Goal: Task Accomplishment & Management: Manage account settings

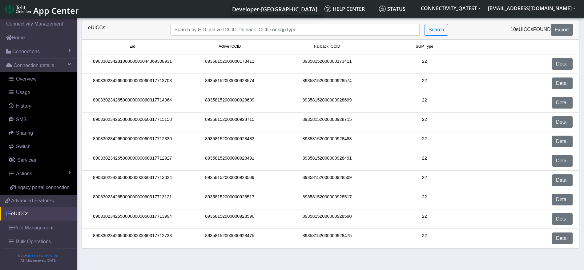
click at [22, 211] on link "eUICCs" at bounding box center [38, 214] width 77 height 14
click at [526, 10] on button "[EMAIL_ADDRESS][DOMAIN_NAME]" at bounding box center [531, 8] width 95 height 11
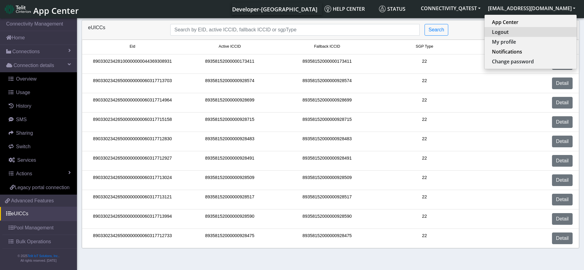
click at [524, 33] on button "Logout" at bounding box center [531, 32] width 92 height 10
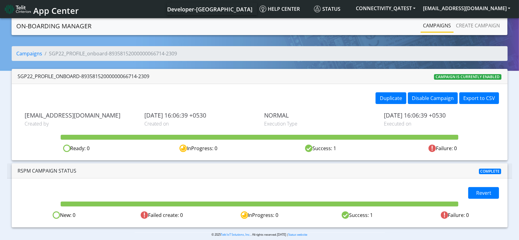
click at [13, 48] on ol "Campaigns SGP22_PROFILE_onboard-89358152000000066714-2309" at bounding box center [260, 53] width 496 height 15
click at [25, 52] on link "Campaigns" at bounding box center [30, 53] width 26 height 7
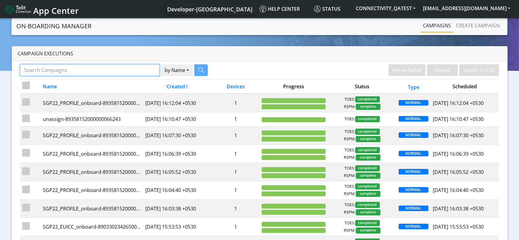
click at [94, 72] on input "Search Campaigns" at bounding box center [90, 70] width 140 height 12
paste input "89358152000000066383"
type input "89358152000000066383"
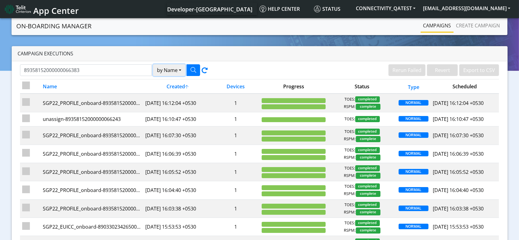
click at [176, 70] on button "by Name" at bounding box center [169, 70] width 32 height 12
drag, startPoint x: 172, startPoint y: 95, endPoint x: 189, endPoint y: 69, distance: 30.8
click at [172, 94] on button "Device" at bounding box center [177, 94] width 49 height 10
click at [190, 66] on button "button" at bounding box center [194, 70] width 14 height 12
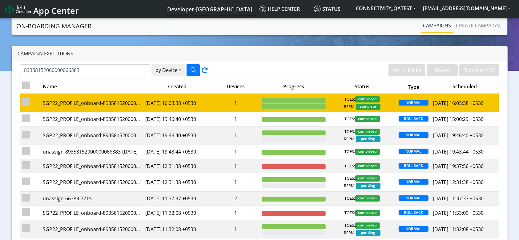
click at [217, 107] on td "1" at bounding box center [236, 103] width 48 height 18
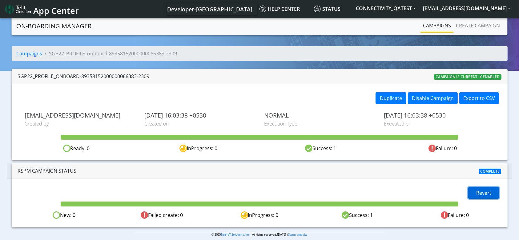
click at [489, 192] on span "Revert" at bounding box center [483, 193] width 15 height 7
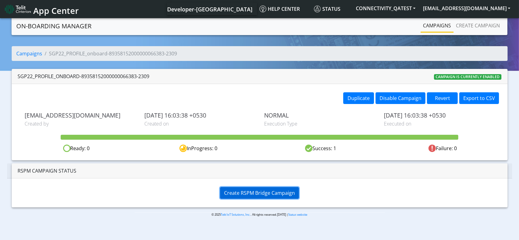
click at [247, 193] on span "Create RSPM Bridge Campaign" at bounding box center [259, 193] width 71 height 7
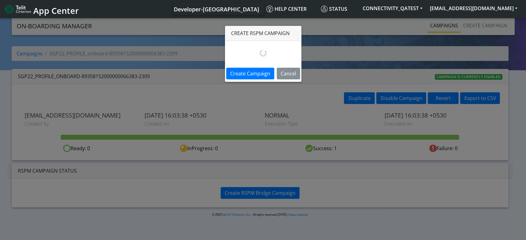
select select
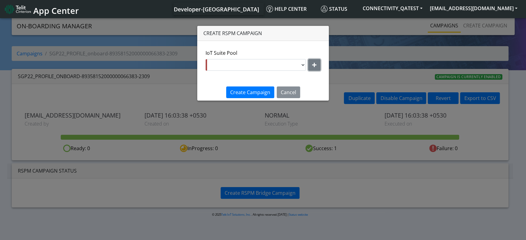
click at [317, 62] on button "button" at bounding box center [314, 65] width 12 height 12
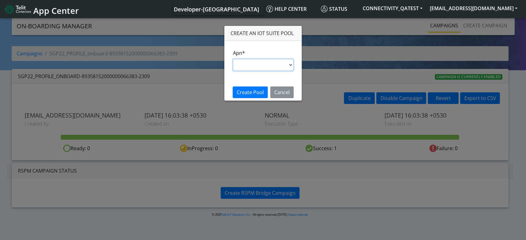
click at [269, 66] on select "s.test nxt20p.net nxtesim1.net nxt17.ue nxt20c.net nxt20.net ims nxt23.net jasp…" at bounding box center [263, 65] width 60 height 12
select select "35756450-83e5-11ef-ac98-001f6f2892bc"
click at [233, 59] on select "s.test nxt20p.net nxtesim1.net nxt17.ue nxt20c.net nxt20.net ims nxt23.net jasp…" at bounding box center [263, 65] width 60 height 12
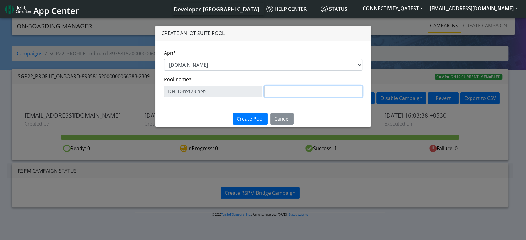
click at [271, 94] on input "text" at bounding box center [313, 92] width 98 height 12
paste input "QADemoNExT2"
type input "QADemoNExT2"
click at [249, 117] on span "Create Pool" at bounding box center [249, 118] width 27 height 7
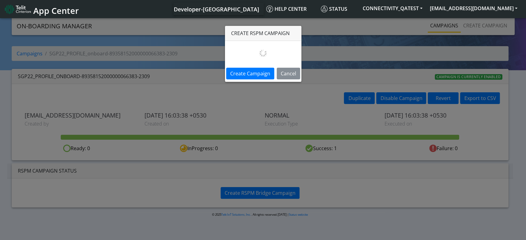
select select "bc52a9d4-e7ea-46f0-a1ea-4ef27cad7315"
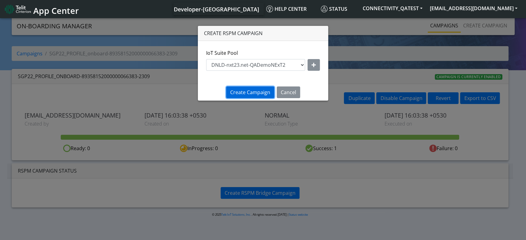
click at [254, 95] on span "Create Campaign" at bounding box center [250, 92] width 40 height 7
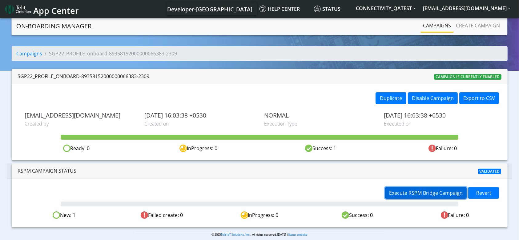
click at [396, 188] on button "Execute RSPM Bridge Campaign" at bounding box center [426, 193] width 82 height 12
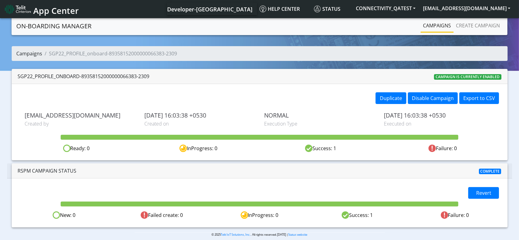
click at [26, 53] on link "Campaigns" at bounding box center [30, 53] width 26 height 7
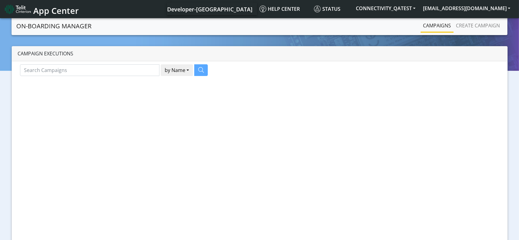
click at [133, 70] on div at bounding box center [259, 129] width 519 height 225
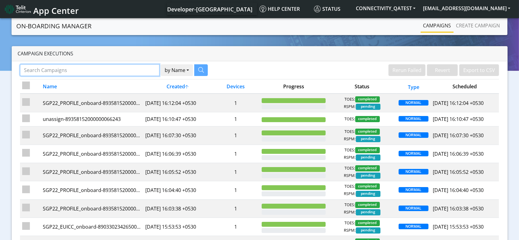
click at [133, 70] on input "Search Campaigns" at bounding box center [90, 70] width 140 height 12
paste input "89358152000000066235"
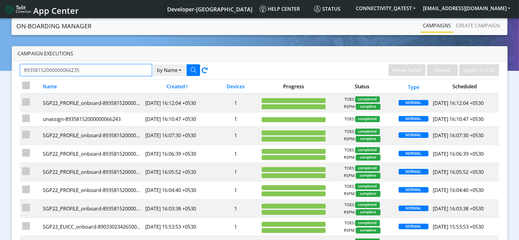
type input "89358152000000066235"
click at [165, 68] on button "by Name" at bounding box center [169, 70] width 32 height 12
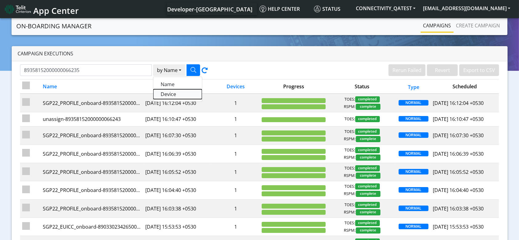
click at [165, 93] on button "Device" at bounding box center [177, 94] width 49 height 10
click at [199, 70] on button "button" at bounding box center [194, 70] width 14 height 12
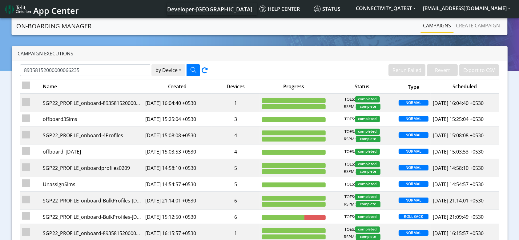
click at [240, 104] on td "1" at bounding box center [236, 103] width 48 height 18
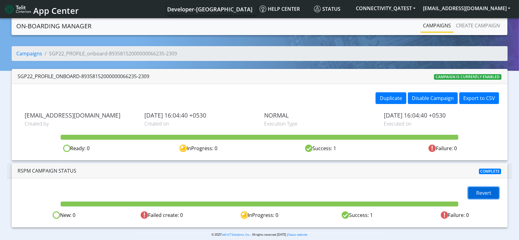
click at [481, 195] on span "Revert" at bounding box center [483, 193] width 15 height 7
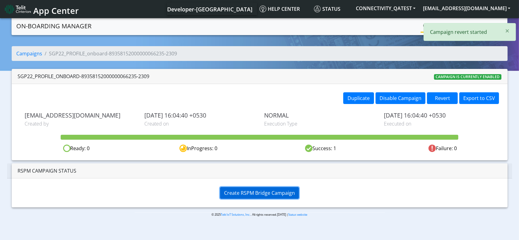
click at [250, 196] on span "Create RSPM Bridge Campaign" at bounding box center [259, 193] width 71 height 7
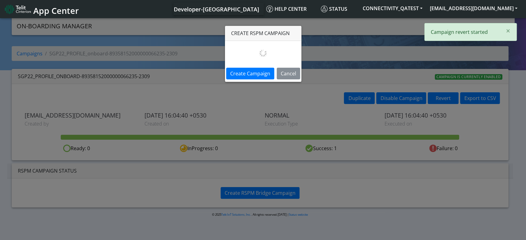
select select
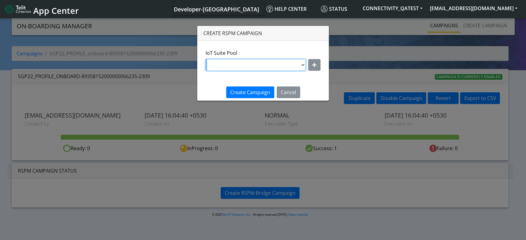
click at [285, 66] on select "DNLD-nxt23.net-JewelLiveTest DNLD-nxt23.net-on-field-assignment DNLD-nxt23.net-…" at bounding box center [255, 65] width 100 height 12
select select "bc52a9d4-e7ea-46f0-a1ea-4ef27cad7315"
click at [206, 59] on select "DNLD-nxt23.net-JewelLiveTest DNLD-nxt23.net-on-field-assignment DNLD-nxt23.net-…" at bounding box center [255, 65] width 100 height 12
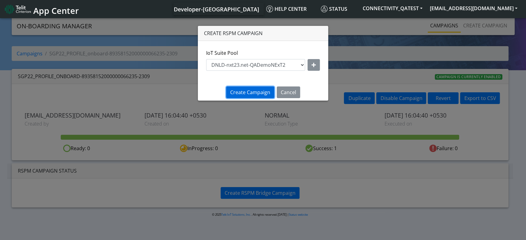
click at [246, 88] on button "Create Campaign" at bounding box center [250, 93] width 48 height 12
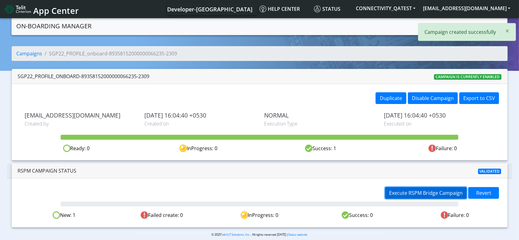
click at [404, 190] on span "Execute RSPM Bridge Campaign" at bounding box center [426, 193] width 74 height 7
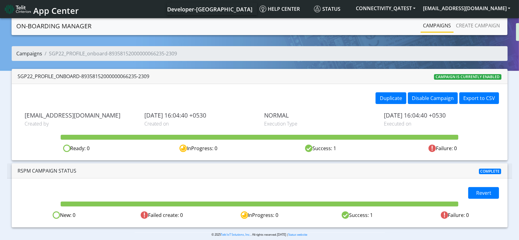
click at [34, 53] on link "Campaigns" at bounding box center [30, 53] width 26 height 7
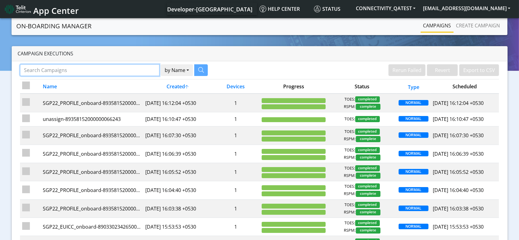
click at [127, 65] on input "Search Campaigns" at bounding box center [90, 70] width 140 height 12
paste input "89358152000000066243"
type input "89358152000000066243"
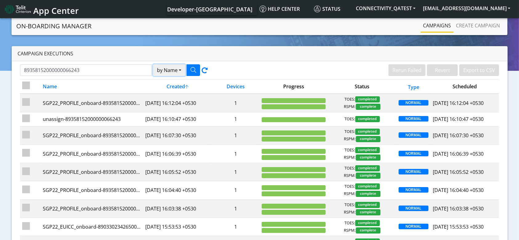
click at [180, 70] on button "by Name" at bounding box center [169, 70] width 32 height 12
click at [183, 92] on button "Device" at bounding box center [177, 94] width 49 height 10
click at [193, 73] on icon "button" at bounding box center [194, 70] width 6 height 6
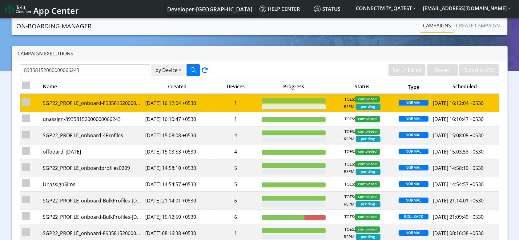
click at [247, 103] on td "1" at bounding box center [236, 103] width 48 height 18
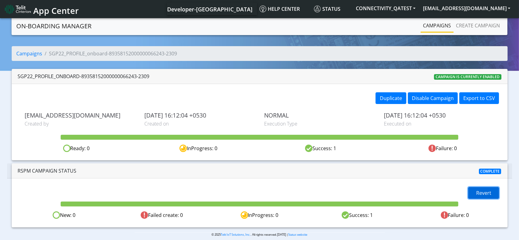
click at [471, 189] on button "Revert" at bounding box center [483, 193] width 31 height 12
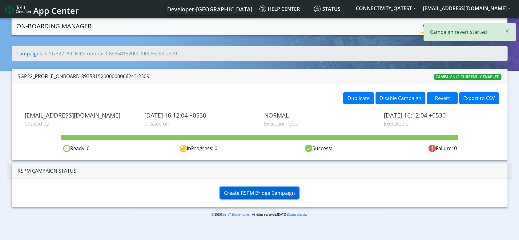
click at [288, 190] on span "Create RSPM Bridge Campaign" at bounding box center [259, 193] width 71 height 7
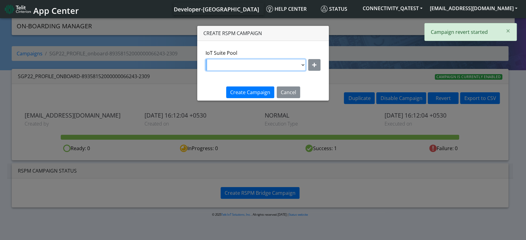
click at [274, 61] on select "DNLD-nxt23.net-JewelLiveTest DNLD-nxt23.net-on-field-assignment DNLD-nxt23.net-…" at bounding box center [255, 65] width 100 height 12
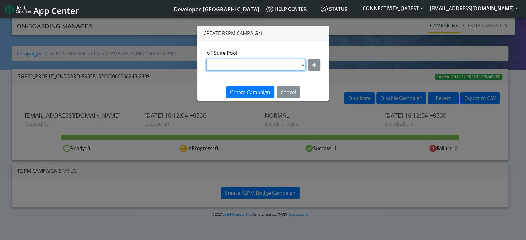
select select "bc52a9d4-e7ea-46f0-a1ea-4ef27cad7315"
click at [206, 59] on select "DNLD-nxt23.net-JewelLiveTest DNLD-nxt23.net-on-field-assignment DNLD-nxt23.net-…" at bounding box center [255, 65] width 100 height 12
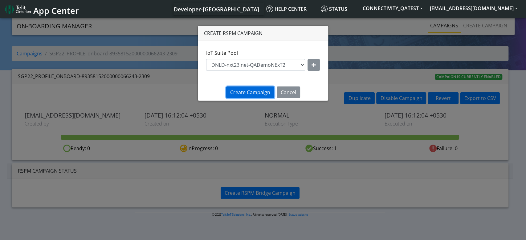
click at [255, 94] on span "Create Campaign" at bounding box center [250, 92] width 40 height 7
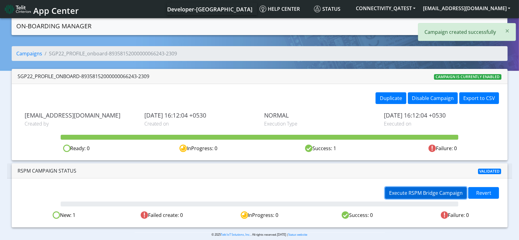
click at [408, 192] on span "Execute RSPM Bridge Campaign" at bounding box center [426, 193] width 74 height 7
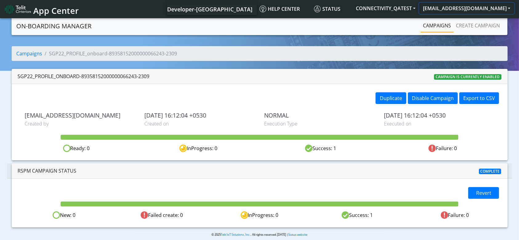
click at [481, 11] on button "[EMAIL_ADDRESS][DOMAIN_NAME]" at bounding box center [466, 8] width 95 height 11
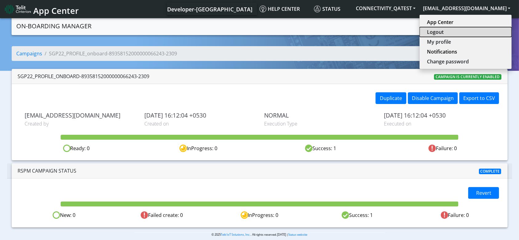
click at [471, 29] on button "Logout" at bounding box center [466, 32] width 92 height 10
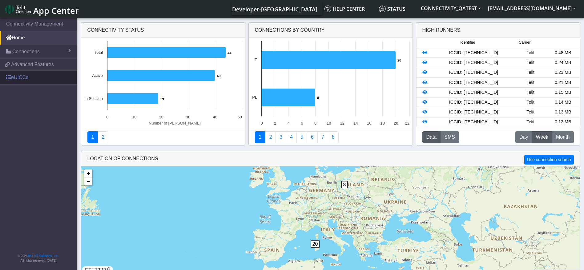
click at [29, 81] on link "eUICCs" at bounding box center [38, 78] width 77 height 14
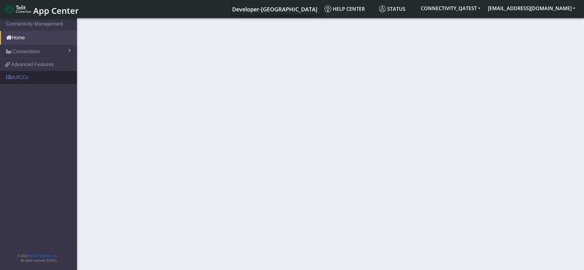
click at [33, 78] on link "eUICCs" at bounding box center [38, 78] width 77 height 14
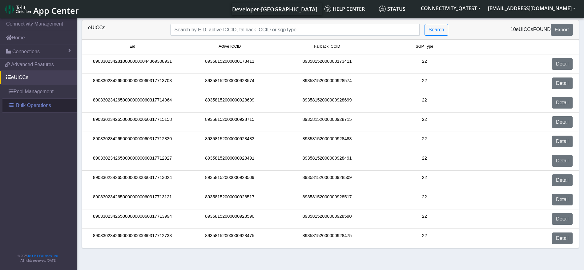
click at [33, 105] on span "Bulk Operations" at bounding box center [33, 105] width 35 height 7
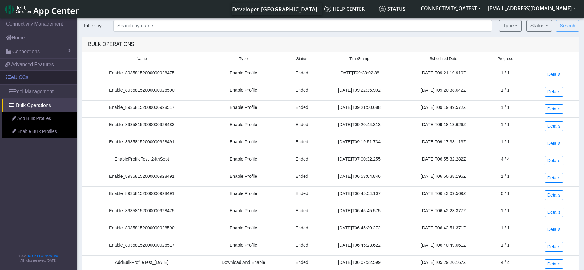
click at [18, 77] on link "eUICCs" at bounding box center [38, 78] width 77 height 14
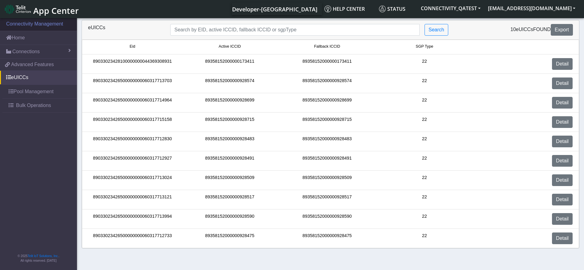
click at [33, 25] on link "Connectivity Management" at bounding box center [38, 24] width 77 height 14
click at [40, 24] on link "Connectivity Management" at bounding box center [38, 24] width 77 height 14
click at [19, 39] on link "Home" at bounding box center [38, 38] width 77 height 14
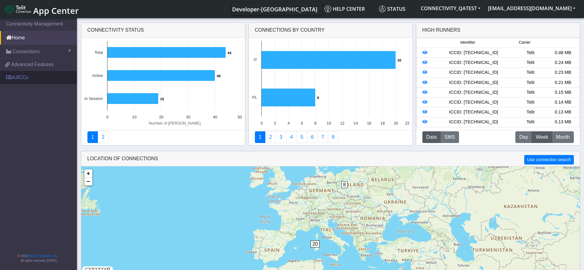
click at [40, 82] on link "eUICCs" at bounding box center [38, 78] width 77 height 14
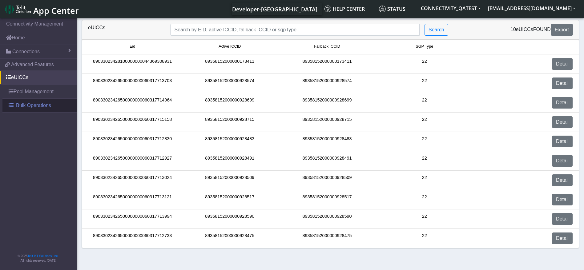
click at [39, 104] on span "Bulk Operations" at bounding box center [33, 105] width 35 height 7
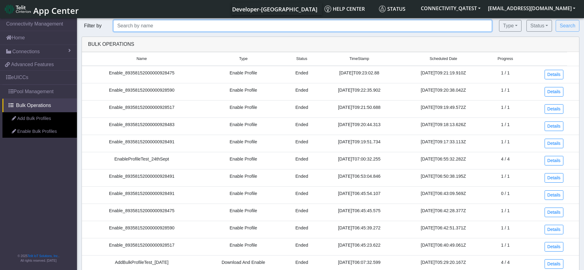
click at [170, 23] on input "text" at bounding box center [302, 26] width 379 height 12
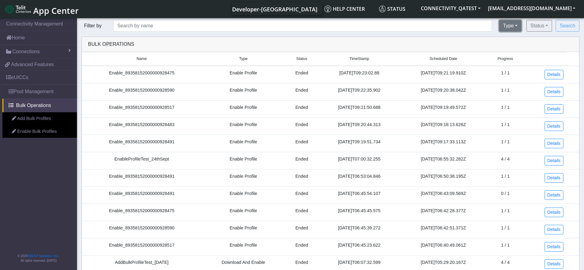
click at [511, 22] on button "Type" at bounding box center [510, 26] width 22 height 12
click at [543, 28] on button "Status" at bounding box center [540, 26] width 26 height 12
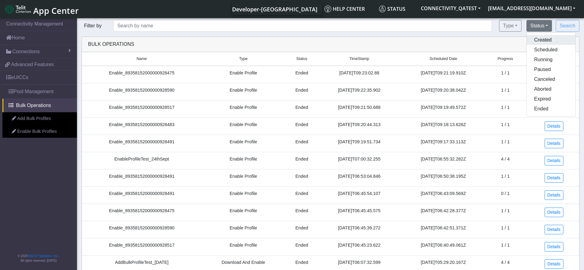
click at [548, 43] on button "Created" at bounding box center [551, 40] width 49 height 10
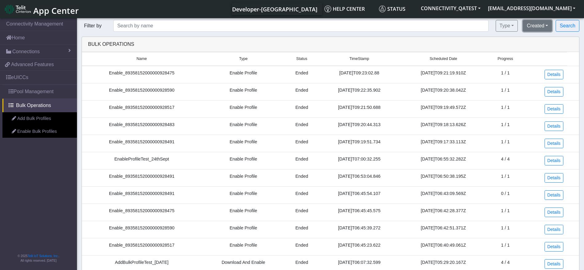
click at [538, 25] on button "Created" at bounding box center [537, 26] width 29 height 12
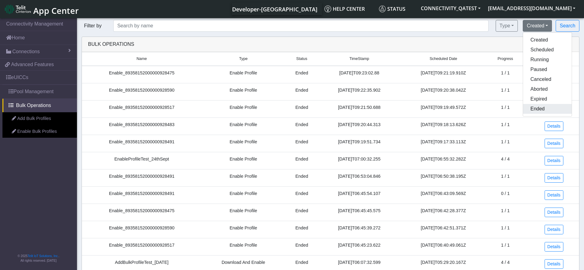
click at [539, 112] on button "Ended" at bounding box center [547, 109] width 49 height 10
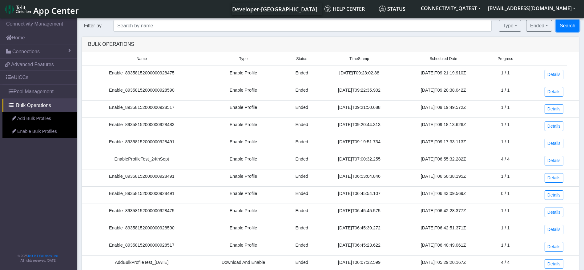
click at [575, 28] on button "Search" at bounding box center [568, 26] width 24 height 12
click at [511, 25] on div "Ended Created Scheduled Running Paused Canceled Aborted Expired Ended" at bounding box center [523, 26] width 31 height 12
click at [518, 25] on button "Ended" at bounding box center [524, 26] width 26 height 12
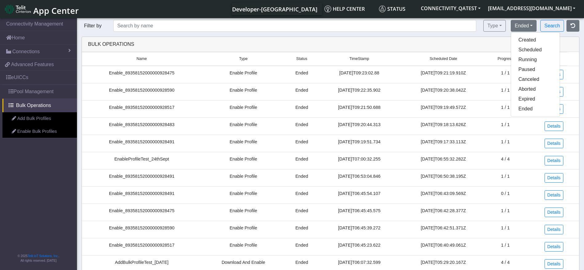
click at [490, 41] on div "Bulk Operations" at bounding box center [330, 44] width 494 height 7
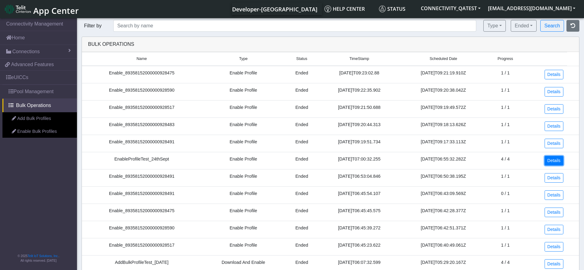
click at [555, 162] on link "Details" at bounding box center [554, 161] width 19 height 10
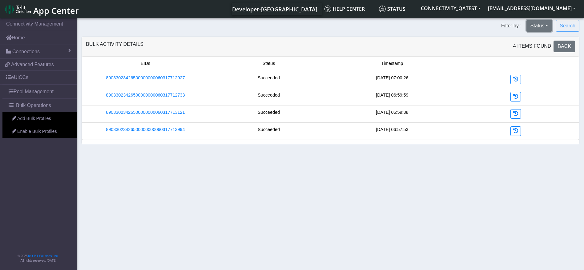
click at [545, 27] on button "Status" at bounding box center [540, 26] width 26 height 12
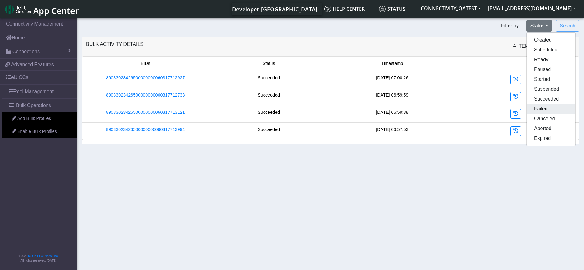
click at [549, 111] on button "Failed" at bounding box center [551, 109] width 49 height 10
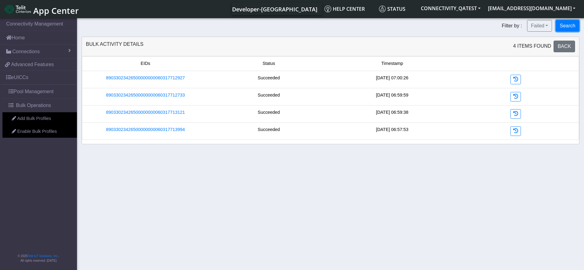
click at [568, 22] on button "Search" at bounding box center [568, 26] width 24 height 12
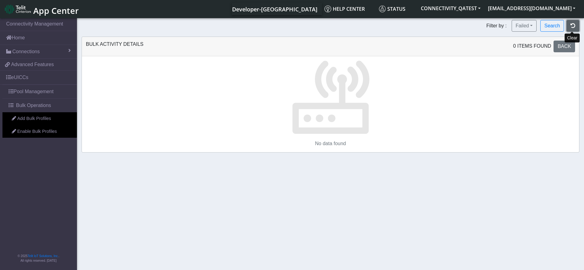
click at [570, 26] on button "button" at bounding box center [573, 26] width 13 height 12
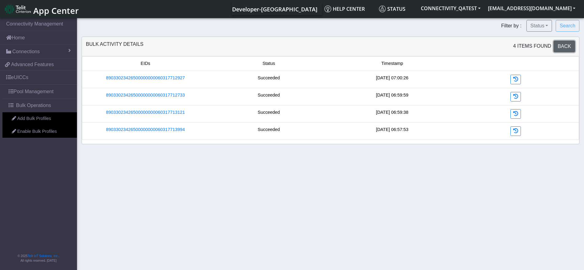
click at [560, 44] on span "Back" at bounding box center [565, 46] width 14 height 5
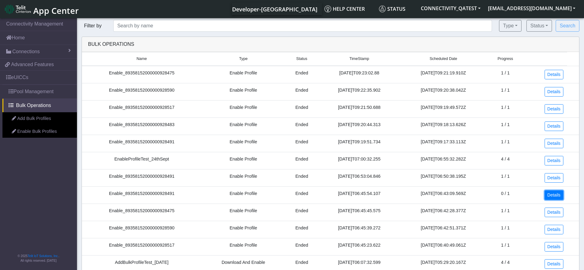
click at [551, 195] on link "Details" at bounding box center [554, 196] width 19 height 10
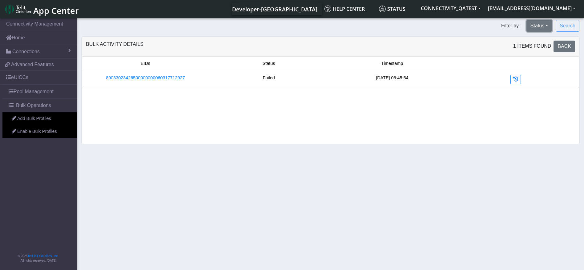
click at [537, 26] on button "Status" at bounding box center [540, 26] width 26 height 12
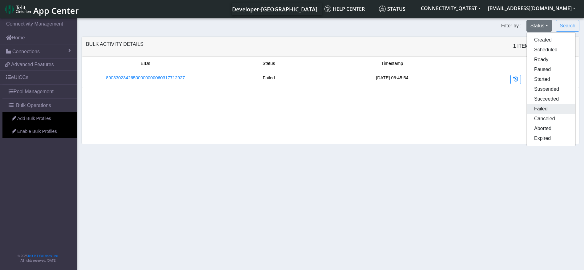
click at [548, 108] on button "Failed" at bounding box center [551, 109] width 49 height 10
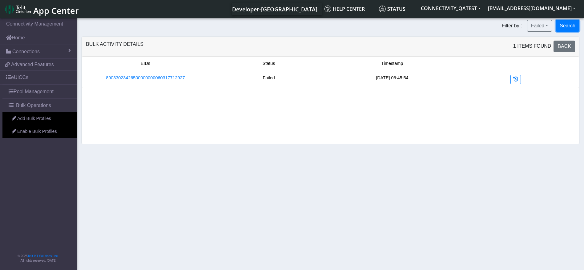
click at [568, 24] on button "Search" at bounding box center [568, 26] width 24 height 12
click at [569, 25] on button "button" at bounding box center [573, 26] width 13 height 12
click at [558, 43] on link "Back" at bounding box center [565, 47] width 22 height 12
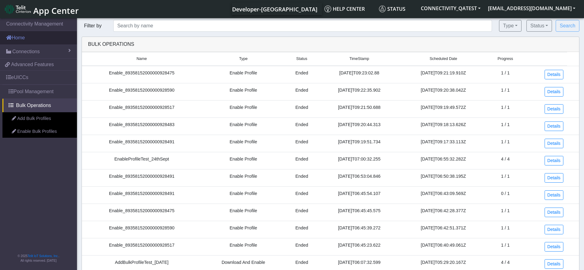
click at [31, 37] on link "Home" at bounding box center [38, 38] width 77 height 14
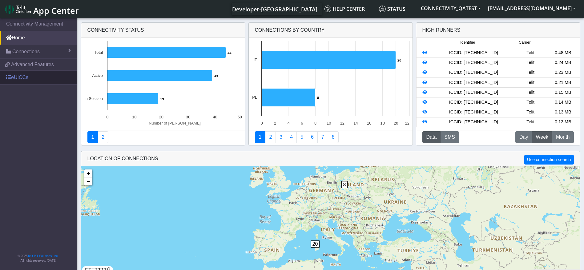
click at [30, 75] on link "eUICCs" at bounding box center [38, 78] width 77 height 14
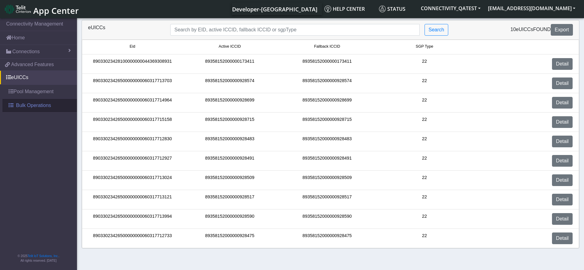
click at [36, 104] on span "Bulk Operations" at bounding box center [33, 105] width 35 height 7
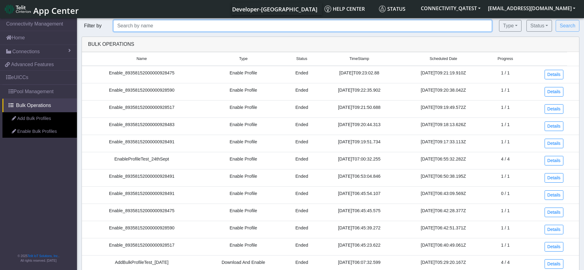
click at [135, 24] on input "text" at bounding box center [302, 26] width 379 height 12
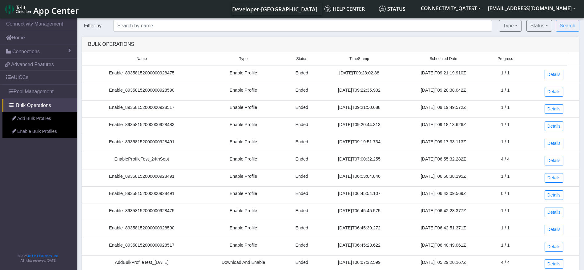
click at [172, 73] on td "Enable_89358152000000928475" at bounding box center [142, 75] width 120 height 18
click at [518, 28] on button "Type" at bounding box center [510, 26] width 22 height 12
click at [462, 38] on div "Bulk Operations" at bounding box center [330, 44] width 497 height 15
click at [538, 28] on button "Status" at bounding box center [540, 26] width 26 height 12
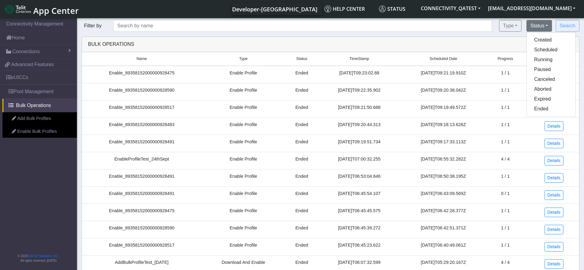
click at [450, 40] on div "Bulk Operations" at bounding box center [330, 44] width 497 height 15
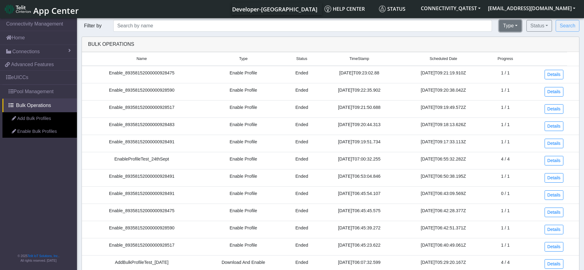
click at [511, 29] on button "Type" at bounding box center [510, 26] width 22 height 12
click at [511, 50] on button "Enable Profile" at bounding box center [530, 50] width 63 height 10
click at [549, 26] on button "Status" at bounding box center [540, 26] width 26 height 12
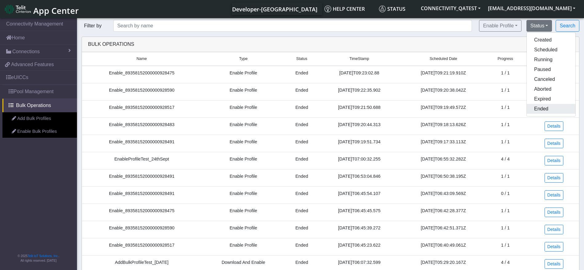
click at [539, 106] on button "Ended" at bounding box center [551, 109] width 49 height 10
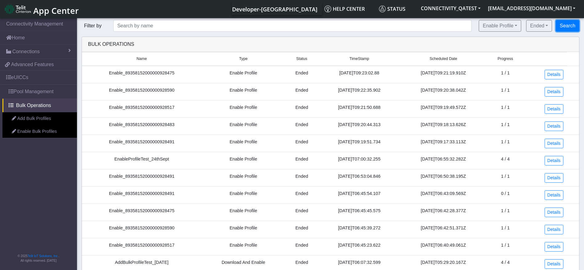
click at [558, 22] on button "Search" at bounding box center [568, 26] width 24 height 12
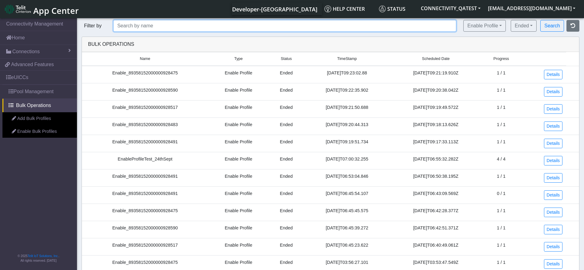
click at [228, 27] on input "text" at bounding box center [284, 26] width 343 height 12
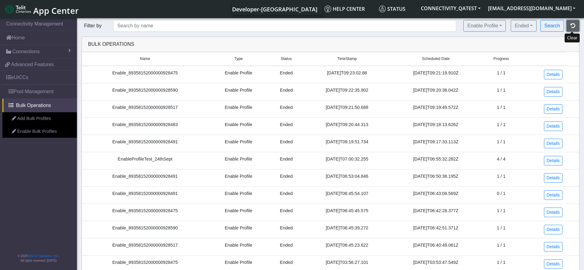
click at [578, 26] on button "button" at bounding box center [573, 26] width 13 height 12
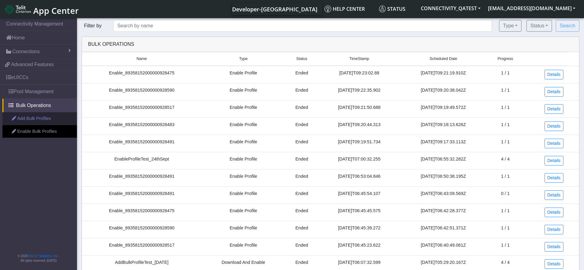
click at [49, 121] on link "Add Bulk Profiles" at bounding box center [39, 118] width 75 height 13
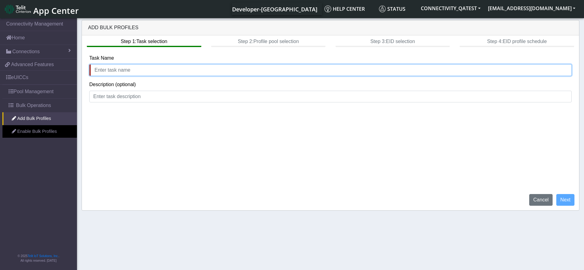
click at [135, 68] on input "text" at bounding box center [330, 70] width 483 height 12
click at [126, 69] on input "text" at bounding box center [330, 70] width 483 height 12
type input "AddProfile_demo"
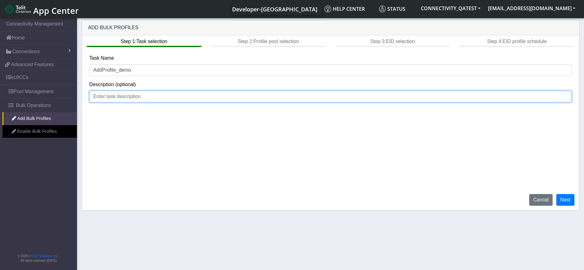
click at [154, 96] on input at bounding box center [330, 97] width 483 height 12
type input "D"
type input "Bulk Add profile demo"
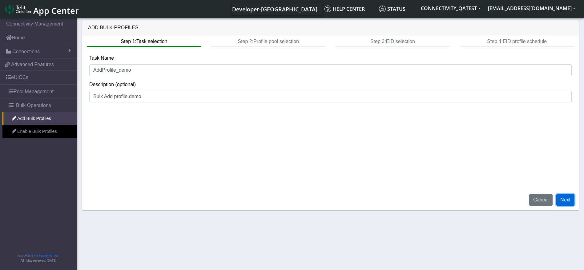
click at [564, 199] on button "Next" at bounding box center [565, 200] width 18 height 12
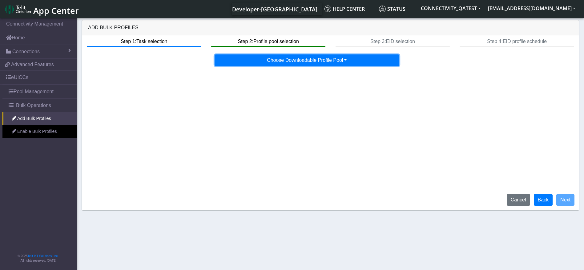
click at [319, 63] on button "Choose Downloadable Profile Pool" at bounding box center [307, 61] width 185 height 12
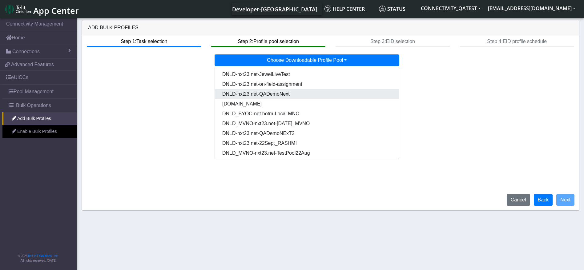
click at [269, 95] on Pool7eab5334-eaa0-4b38-b93b-2f7c70d4aa37-dropdown "DNLD-nxt23.net-QADemoNext" at bounding box center [307, 94] width 184 height 10
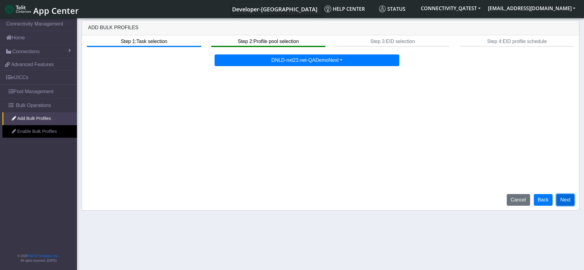
click at [566, 199] on button "Next" at bounding box center [565, 200] width 18 height 12
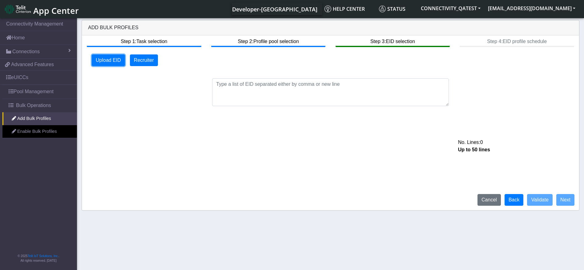
click at [110, 60] on button "Upload EID" at bounding box center [108, 61] width 33 height 12
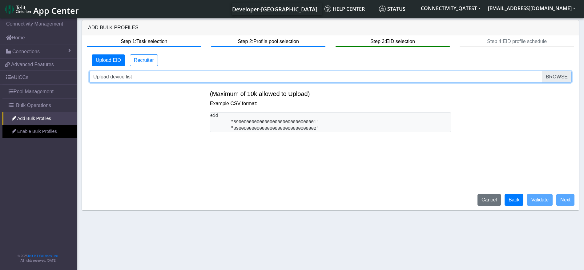
click at [225, 79] on input "Upload device list" at bounding box center [330, 77] width 483 height 12
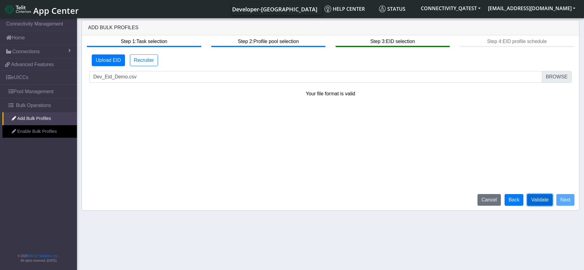
click at [541, 201] on button "Validate" at bounding box center [540, 200] width 26 height 12
click at [567, 202] on button "Next" at bounding box center [565, 200] width 18 height 12
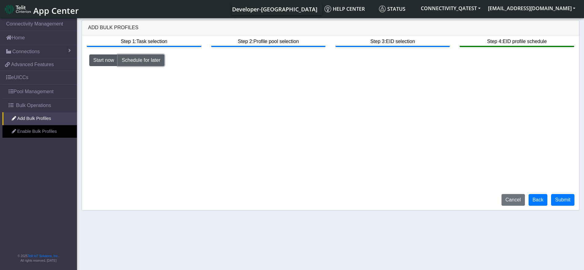
click at [155, 60] on button "Schedule for later" at bounding box center [141, 61] width 46 height 12
click at [423, 74] on img "button" at bounding box center [421, 73] width 6 height 5
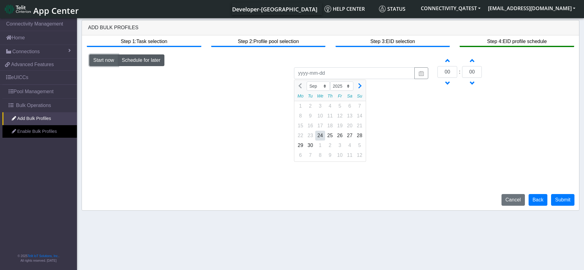
click at [105, 63] on button "Start now" at bounding box center [103, 61] width 29 height 12
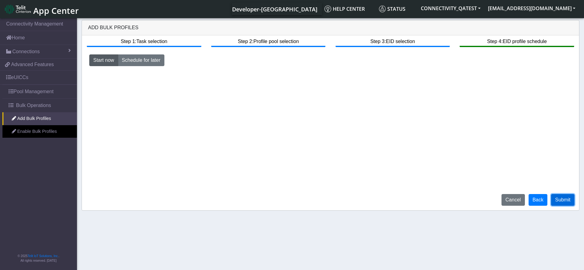
click at [563, 198] on button "Submit" at bounding box center [562, 200] width 23 height 12
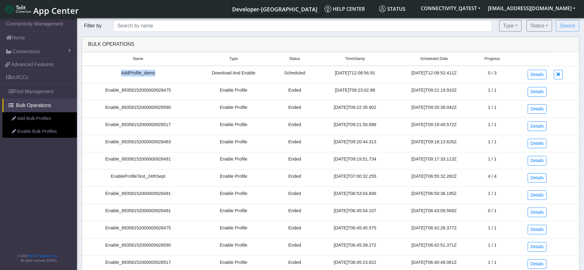
drag, startPoint x: 117, startPoint y: 71, endPoint x: 170, endPoint y: 75, distance: 53.1
click at [170, 75] on td "AddProfile_demo" at bounding box center [138, 75] width 112 height 18
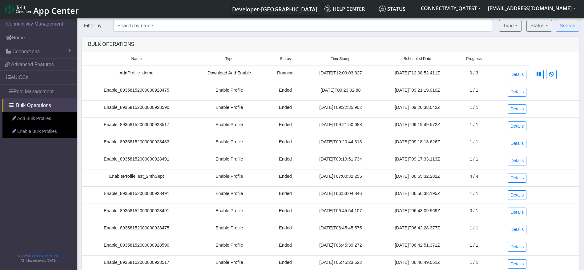
click at [276, 71] on td "Running" at bounding box center [286, 75] width 36 height 18
click at [518, 77] on link "Details" at bounding box center [517, 75] width 19 height 10
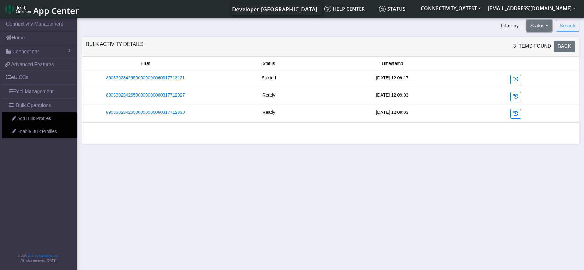
click at [540, 28] on button "Status" at bounding box center [540, 26] width 26 height 12
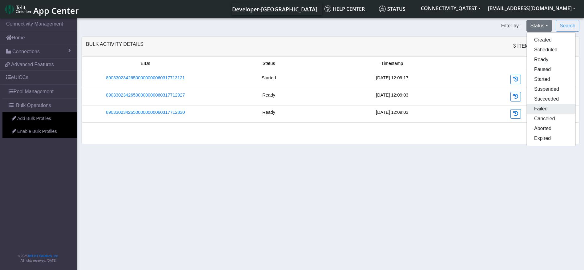
click at [541, 111] on button "Failed" at bounding box center [551, 109] width 49 height 10
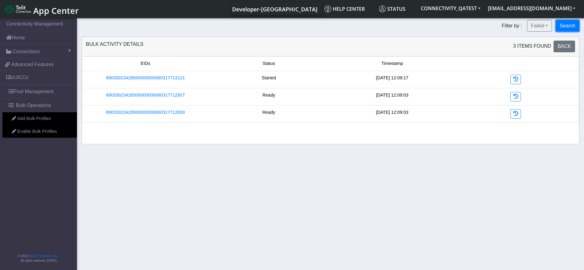
click at [563, 25] on button "Search" at bounding box center [568, 26] width 24 height 12
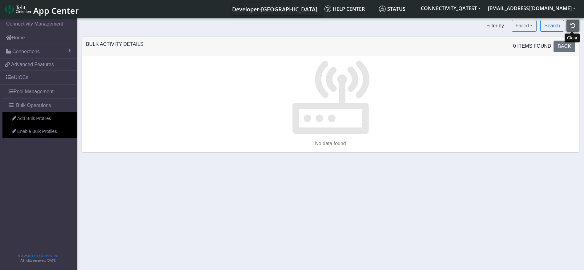
click at [569, 25] on button "button" at bounding box center [573, 26] width 13 height 12
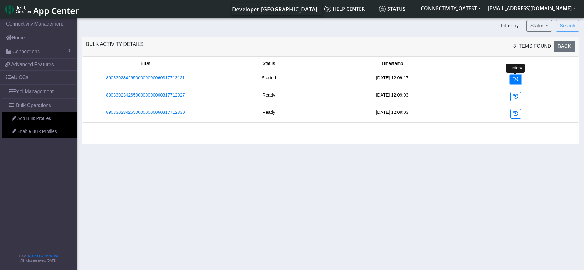
click at [518, 80] on icon at bounding box center [515, 79] width 5 height 5
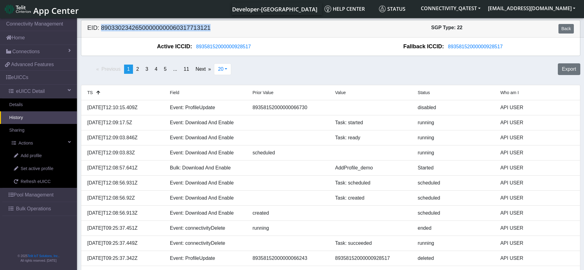
drag, startPoint x: 226, startPoint y: 29, endPoint x: 99, endPoint y: 32, distance: 126.9
click at [99, 32] on h5 "EID: 89033023426500000000060317713121" at bounding box center [207, 29] width 248 height 10
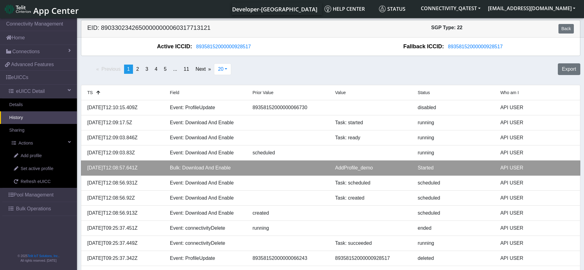
click at [354, 169] on div "AddProfile_demo" at bounding box center [371, 167] width 83 height 7
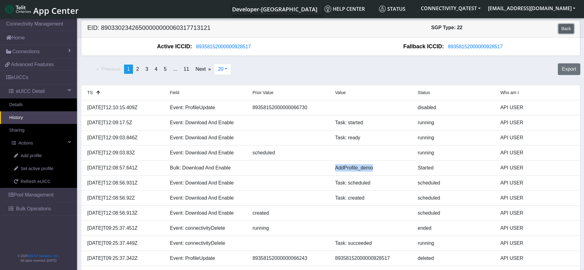
click at [568, 29] on link "Back" at bounding box center [566, 29] width 15 height 10
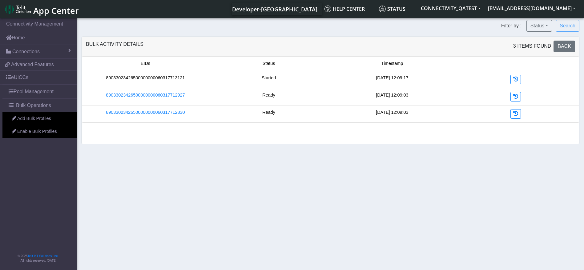
click at [174, 77] on link "89033023426500000000060317713121" at bounding box center [145, 78] width 79 height 7
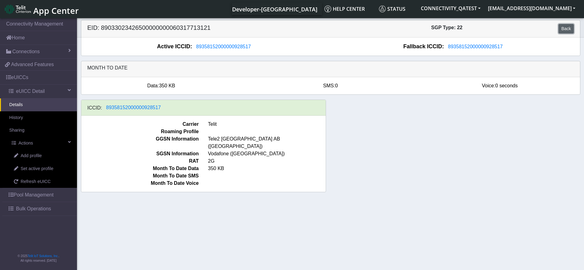
click at [569, 30] on link "Back" at bounding box center [566, 29] width 15 height 10
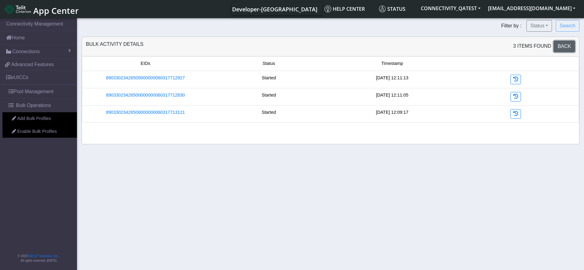
click at [560, 47] on span "Back" at bounding box center [565, 46] width 14 height 5
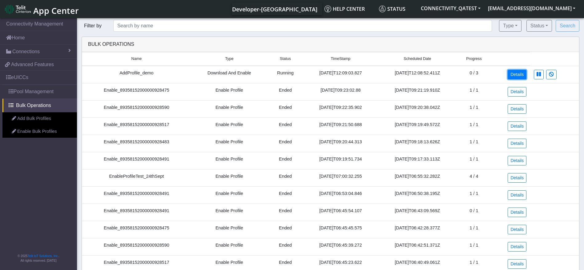
click at [514, 75] on link "Details" at bounding box center [517, 75] width 19 height 10
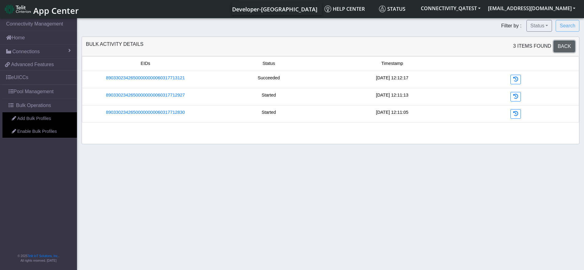
click at [568, 45] on span "Back" at bounding box center [565, 46] width 14 height 5
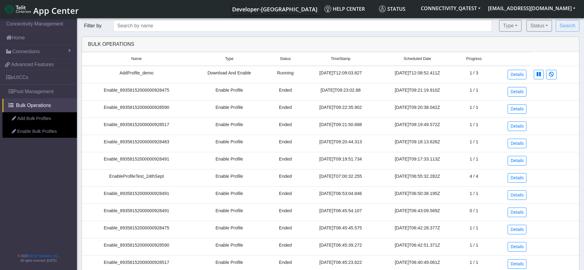
drag, startPoint x: 473, startPoint y: 73, endPoint x: 483, endPoint y: 73, distance: 10.8
click at [483, 73] on td "1 / 3" at bounding box center [474, 75] width 34 height 18
click at [522, 73] on link "Details" at bounding box center [517, 75] width 19 height 10
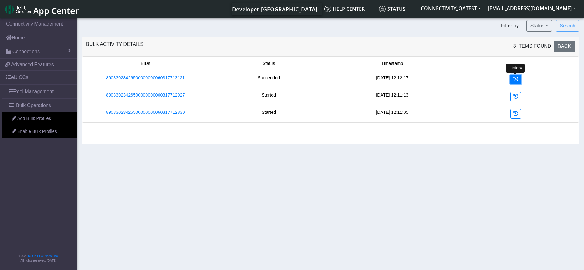
click at [518, 77] on icon at bounding box center [515, 79] width 5 height 5
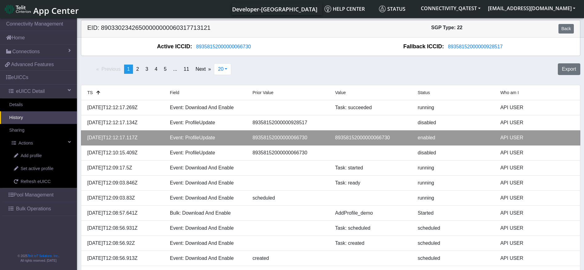
click at [360, 137] on div "89358152000000066730" at bounding box center [371, 137] width 83 height 7
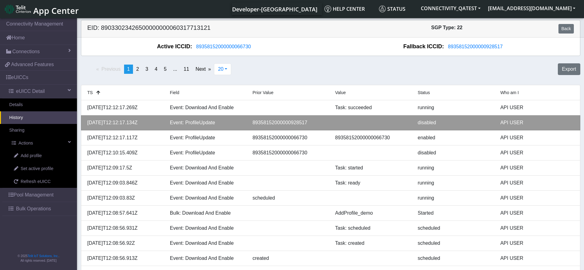
click at [281, 124] on div "89358152000000928517" at bounding box center [289, 122] width 83 height 7
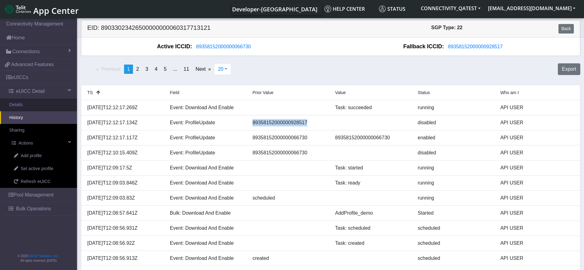
click at [23, 101] on link "Details" at bounding box center [38, 105] width 77 height 13
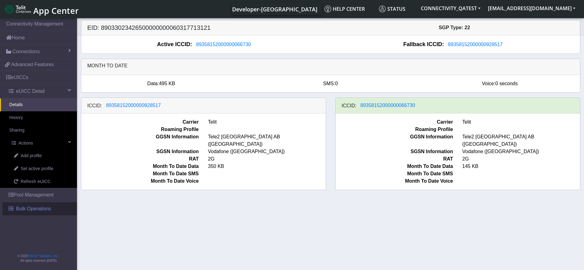
click at [52, 208] on link "Bulk Operations" at bounding box center [39, 209] width 75 height 14
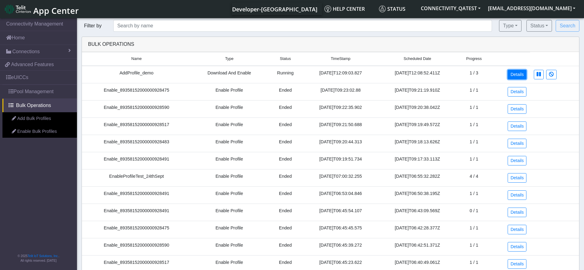
click at [517, 74] on link "Details" at bounding box center [517, 75] width 19 height 10
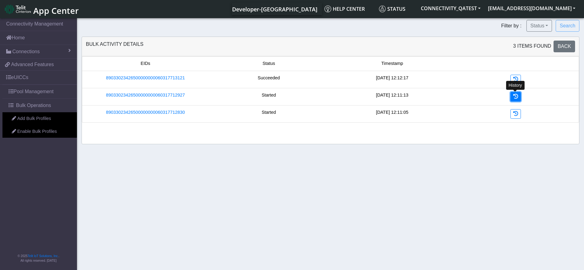
click at [515, 95] on icon at bounding box center [515, 96] width 5 height 5
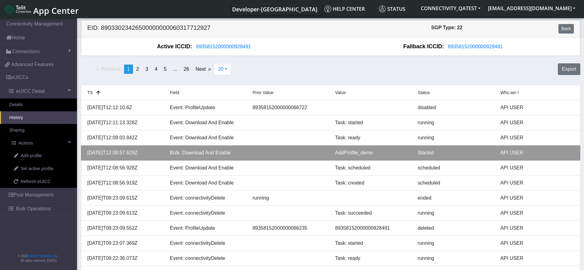
click at [364, 151] on div "AddProfile_demo" at bounding box center [371, 152] width 83 height 7
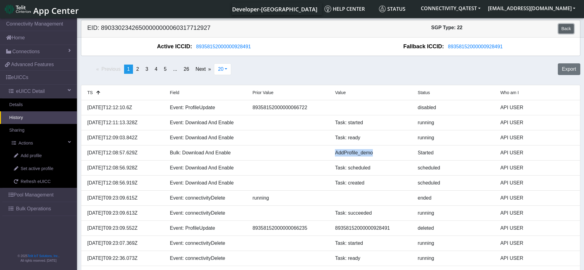
click at [566, 29] on link "Back" at bounding box center [566, 29] width 15 height 10
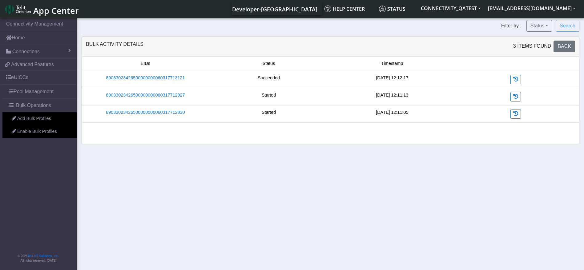
drag, startPoint x: 141, startPoint y: 43, endPoint x: 162, endPoint y: 43, distance: 21.3
click at [162, 43] on div "Bulk Activity Details 3 Items found Back" at bounding box center [330, 47] width 494 height 12
click at [513, 97] on icon at bounding box center [515, 96] width 5 height 5
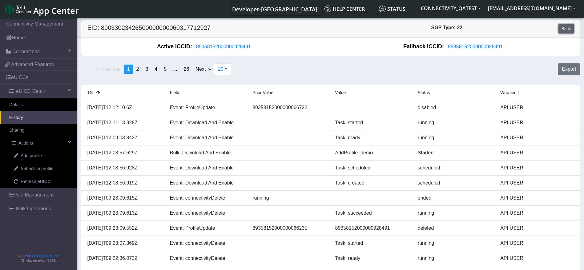
click at [566, 29] on link "Back" at bounding box center [566, 29] width 15 height 10
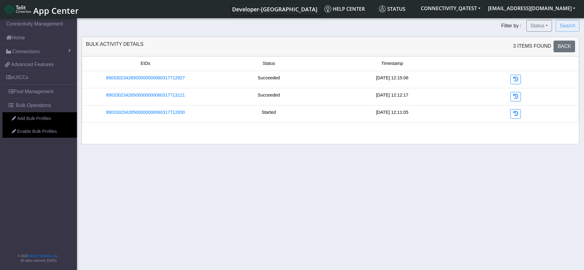
drag, startPoint x: 418, startPoint y: 96, endPoint x: 372, endPoint y: 96, distance: 46.5
click at [372, 96] on div "[DATE] 12:12:17" at bounding box center [392, 97] width 123 height 10
drag, startPoint x: 264, startPoint y: 97, endPoint x: 244, endPoint y: 96, distance: 20.0
click at [244, 96] on div "Succeeded" at bounding box center [268, 97] width 123 height 10
click at [516, 117] on link at bounding box center [516, 114] width 10 height 10
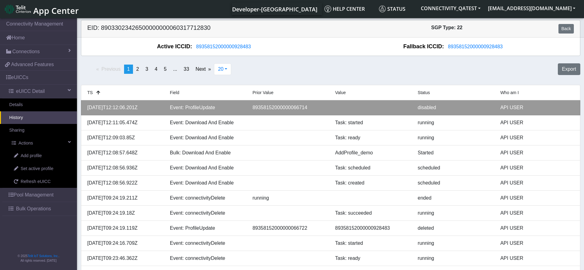
click at [271, 107] on div "89358152000000066714" at bounding box center [289, 107] width 83 height 7
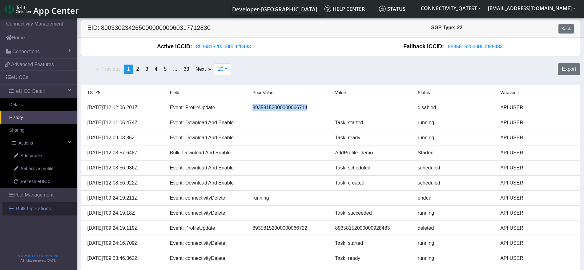
click at [38, 211] on span "Bulk Operations" at bounding box center [33, 208] width 35 height 7
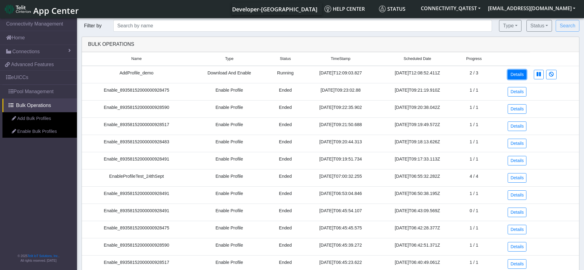
click at [513, 74] on link "Details" at bounding box center [517, 75] width 19 height 10
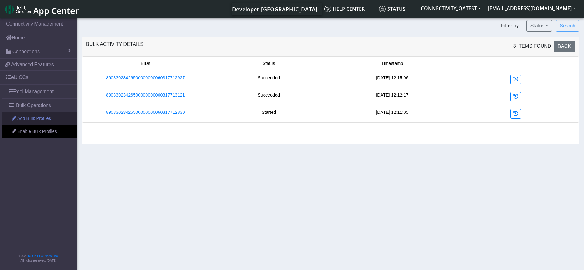
click at [38, 117] on link "Add Bulk Profiles" at bounding box center [39, 118] width 75 height 13
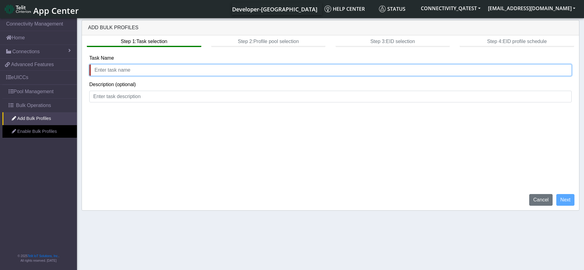
click at [153, 72] on input "text" at bounding box center [330, 70] width 483 height 12
type input "AddBulkProfile_Demo2"
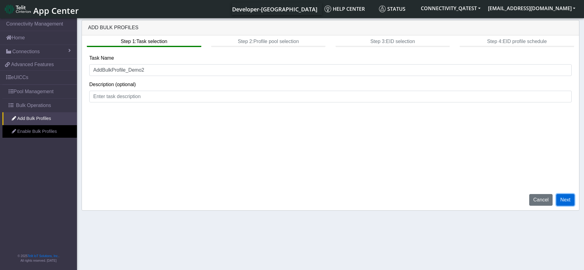
click at [571, 200] on button "Next" at bounding box center [565, 200] width 18 height 12
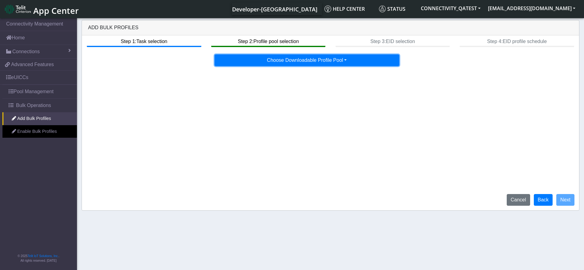
click at [328, 61] on button "Choose Downloadable Profile Pool" at bounding box center [307, 61] width 185 height 12
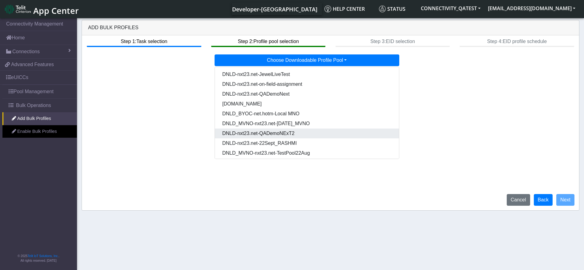
click at [293, 132] on Poolbc52a9d4-e7ea-46f0-a1ea-4ef27cad7315-dropdown "DNLD-nxt23.net-QADemoNExT2" at bounding box center [307, 134] width 184 height 10
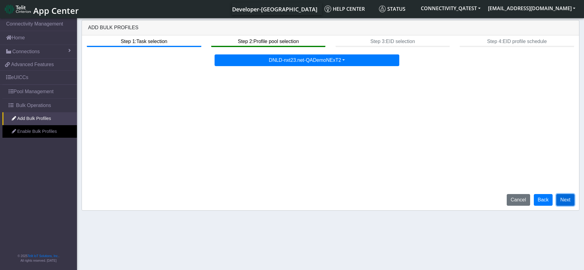
click at [571, 201] on button "Next" at bounding box center [565, 200] width 18 height 12
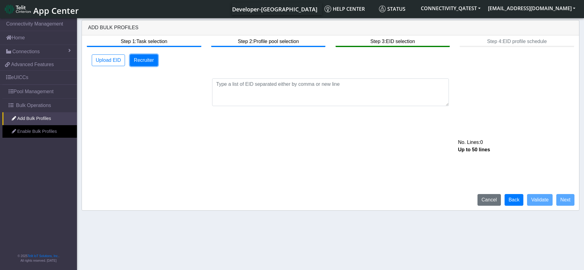
click at [144, 61] on button "Recruiter" at bounding box center [144, 61] width 28 height 12
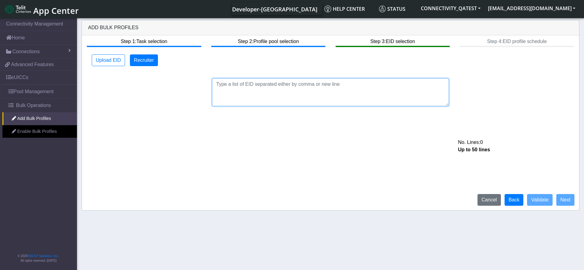
click at [262, 97] on textarea at bounding box center [330, 93] width 237 height 28
paste textarea "89033023426500000000060317712927"
paste textarea "89033023426500000000060317713121"
click at [216, 91] on textarea "89033023426500000000060317712927 89033023426500000000060317713121" at bounding box center [330, 93] width 237 height 28
type textarea "89033023426500000000060317712927 89033023426500000000060317713121"
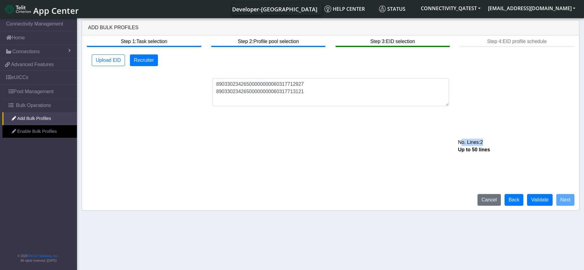
drag, startPoint x: 457, startPoint y: 144, endPoint x: 500, endPoint y: 144, distance: 43.7
click at [500, 144] on div "No. Lines: 2" at bounding box center [515, 142] width 123 height 7
click at [407, 184] on div "Step 1: Task selection Step 2: Profile pool selection Step 3: EID selection Ste…" at bounding box center [330, 122] width 497 height 175
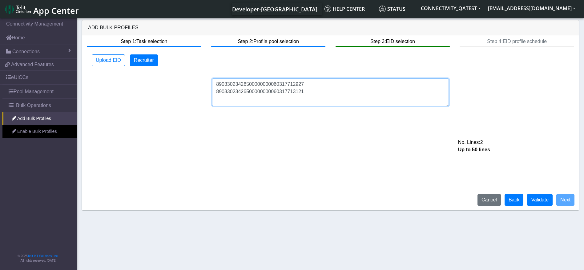
click at [318, 82] on textarea "89033023426500000000060317712927 89033023426500000000060317713121" at bounding box center [330, 93] width 237 height 28
click at [320, 96] on textarea "89033023426500000000060317712927 89033023426500000000060317713121" at bounding box center [330, 93] width 237 height 28
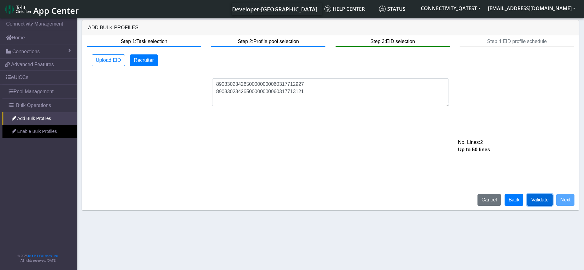
click at [546, 198] on button "Validate" at bounding box center [540, 200] width 26 height 12
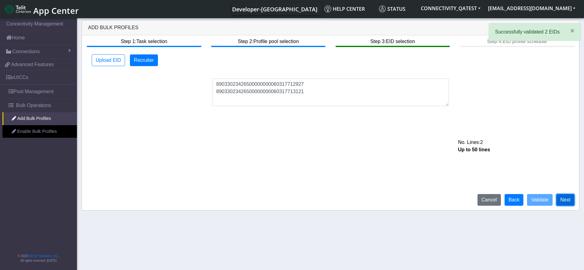
click at [570, 200] on button "Next" at bounding box center [565, 200] width 18 height 12
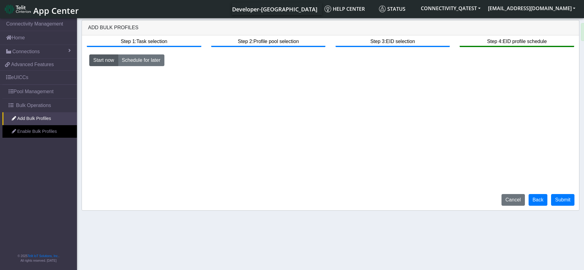
click at [109, 58] on button "Start now" at bounding box center [103, 61] width 29 height 12
click at [562, 200] on button "Submit" at bounding box center [562, 200] width 23 height 12
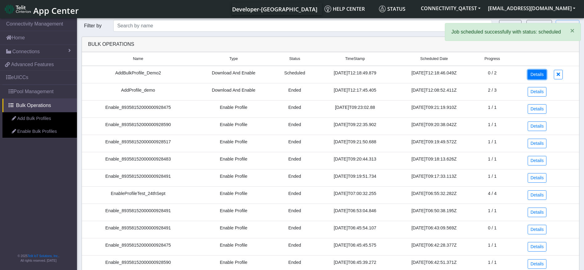
click at [536, 71] on link "Details" at bounding box center [537, 75] width 19 height 10
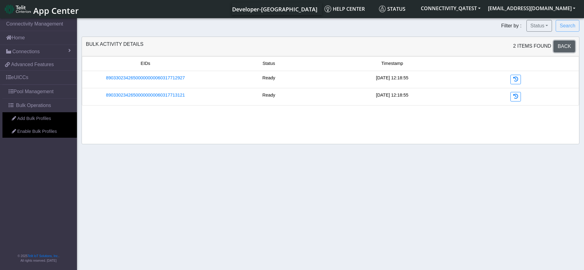
click at [563, 47] on span "Back" at bounding box center [565, 46] width 14 height 5
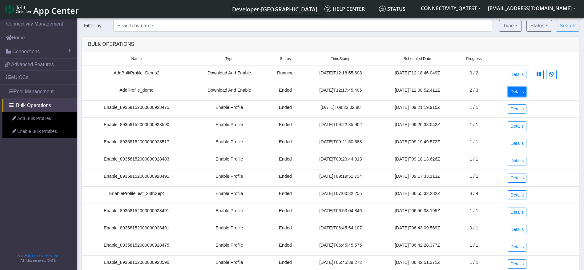
click at [516, 91] on link "Details" at bounding box center [517, 92] width 19 height 10
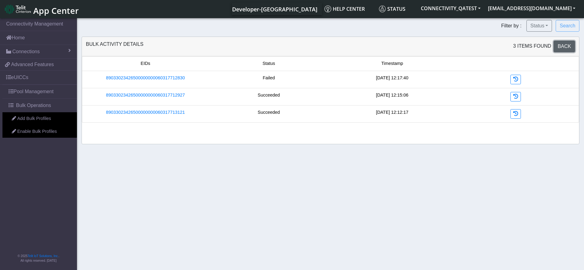
click at [565, 45] on span "Back" at bounding box center [565, 46] width 14 height 5
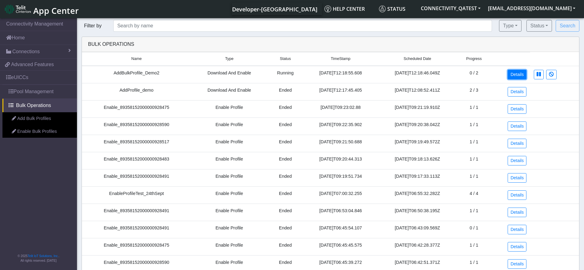
click at [513, 76] on link "Details" at bounding box center [517, 75] width 19 height 10
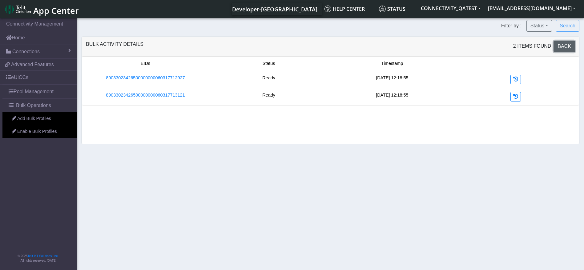
click at [564, 44] on span "Back" at bounding box center [565, 46] width 14 height 5
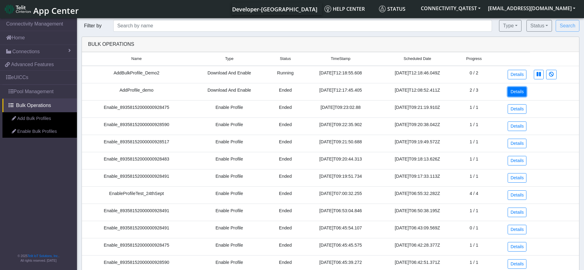
click at [522, 91] on link "Details" at bounding box center [517, 92] width 19 height 10
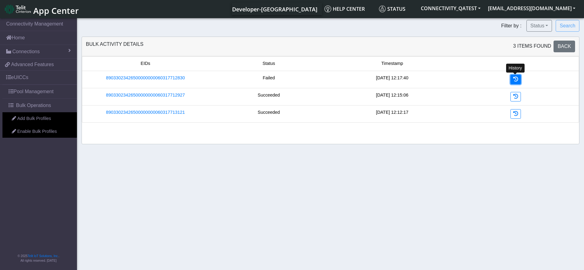
click at [519, 77] on link at bounding box center [516, 80] width 10 height 10
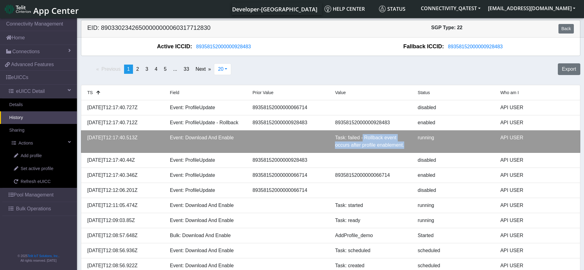
drag, startPoint x: 405, startPoint y: 147, endPoint x: 362, endPoint y: 139, distance: 43.5
click at [362, 139] on div "Task: failed - Rollback event occurs after profile enablement." at bounding box center [371, 141] width 83 height 15
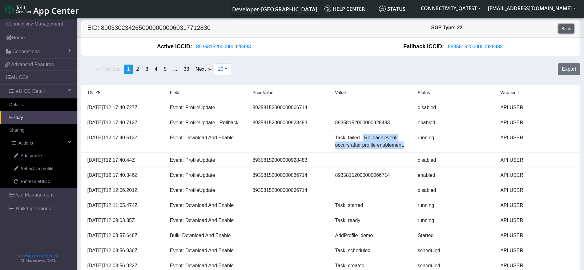
click at [565, 27] on link "Back" at bounding box center [566, 29] width 15 height 10
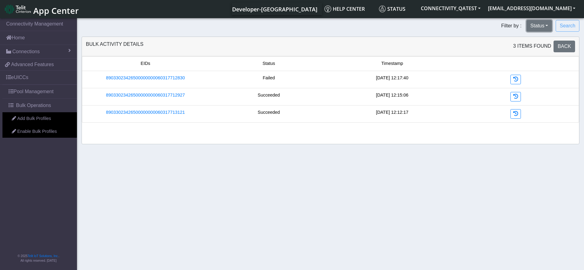
click at [545, 28] on button "Status" at bounding box center [540, 26] width 26 height 12
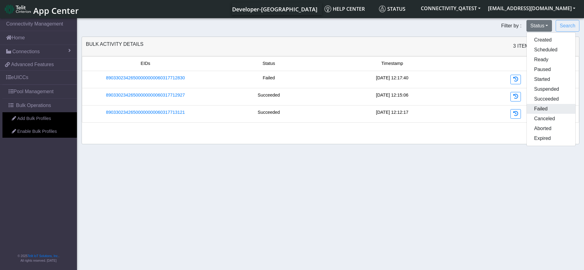
click at [545, 110] on button "Failed" at bounding box center [551, 109] width 49 height 10
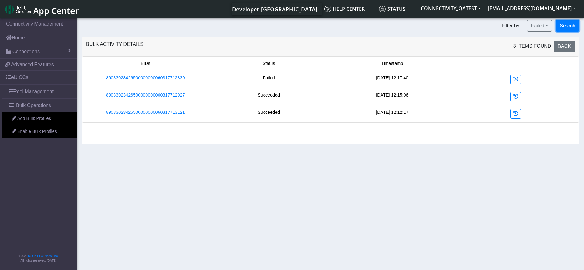
click at [568, 24] on button "Search" at bounding box center [568, 26] width 24 height 12
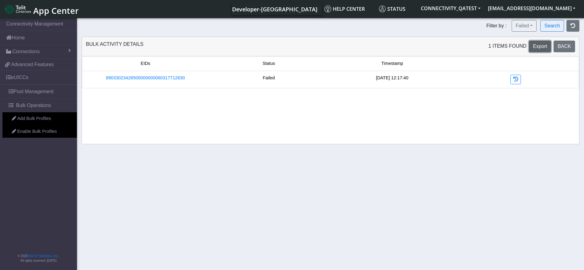
click at [544, 47] on span "Export" at bounding box center [540, 46] width 14 height 5
click at [569, 49] on span "Back" at bounding box center [565, 46] width 14 height 5
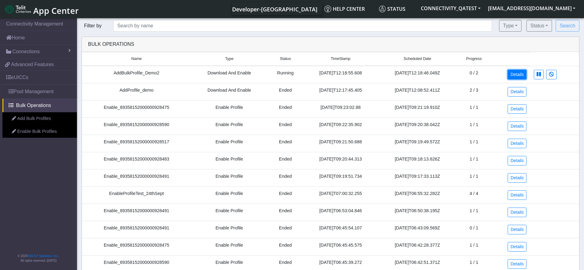
click at [513, 74] on link "Details" at bounding box center [517, 75] width 19 height 10
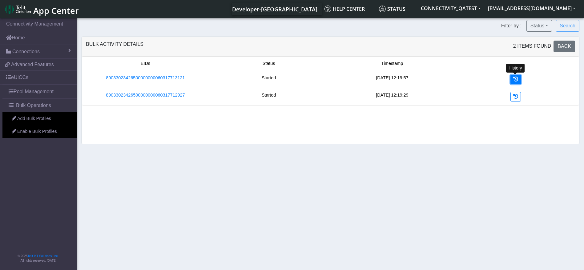
click at [513, 78] on icon at bounding box center [515, 79] width 5 height 5
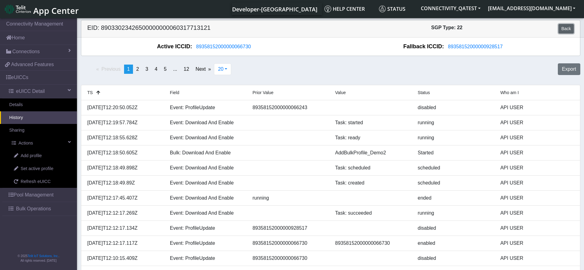
click at [565, 30] on link "Back" at bounding box center [566, 29] width 15 height 10
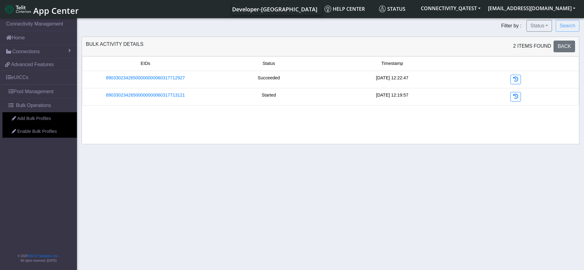
click at [275, 79] on div "Succeeded" at bounding box center [268, 80] width 123 height 10
click at [514, 95] on icon at bounding box center [515, 96] width 5 height 5
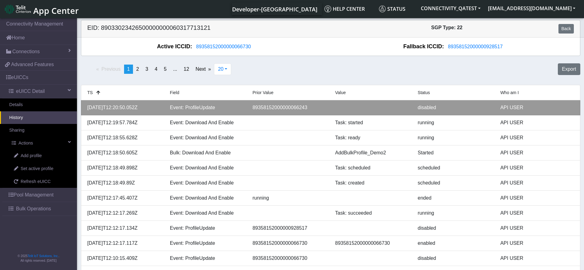
click at [298, 108] on div "89358152000000066243" at bounding box center [289, 107] width 83 height 7
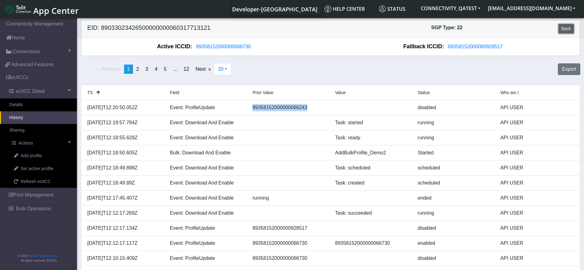
click at [567, 30] on link "Back" at bounding box center [566, 29] width 15 height 10
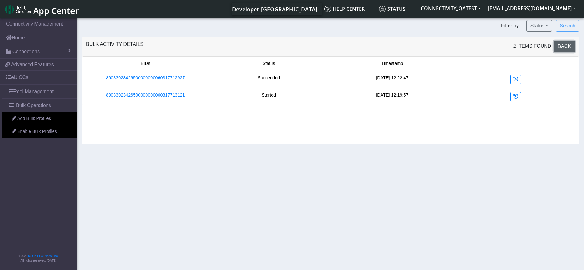
click at [564, 44] on span "Back" at bounding box center [565, 46] width 14 height 5
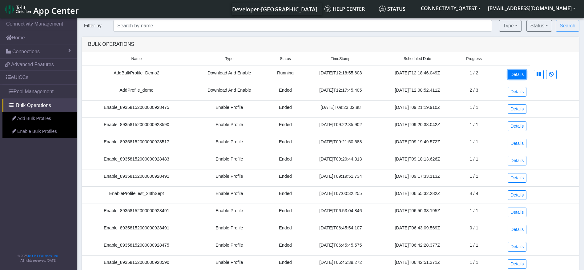
click at [517, 75] on link "Details" at bounding box center [517, 75] width 19 height 10
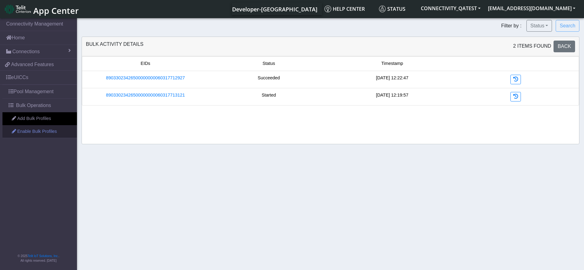
click at [39, 129] on link "Enable Bulk Profiles" at bounding box center [39, 131] width 75 height 13
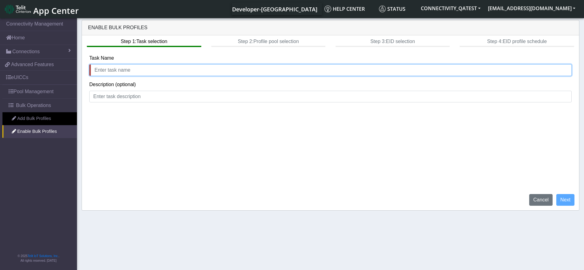
click at [119, 70] on input "text" at bounding box center [330, 70] width 483 height 12
type input "Enable Bulk profile Demo"
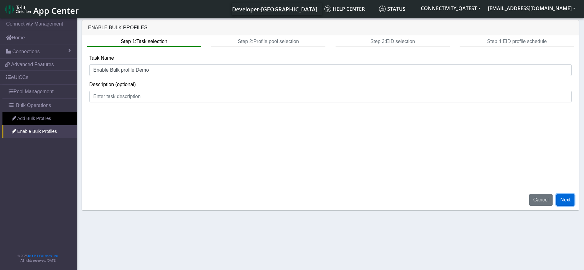
click at [560, 197] on button "Next" at bounding box center [565, 200] width 18 height 12
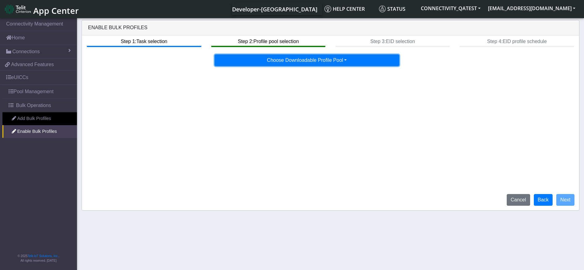
click at [318, 63] on button "Choose Downloadable Profile Pool" at bounding box center [307, 61] width 185 height 12
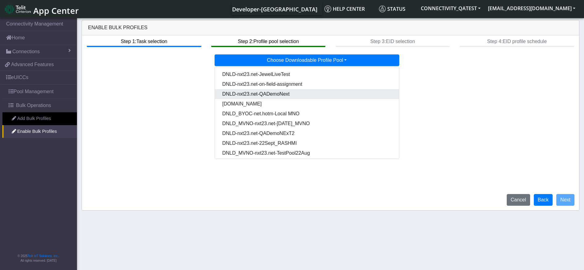
click at [290, 96] on Pool7eab5334-eaa0-4b38-b93b-2f7c70d4aa37-dropdown "DNLD-nxt23.net-QADemoNext" at bounding box center [307, 94] width 184 height 10
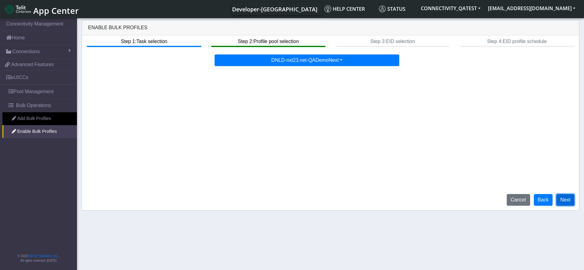
click at [566, 199] on button "Next" at bounding box center [565, 200] width 18 height 12
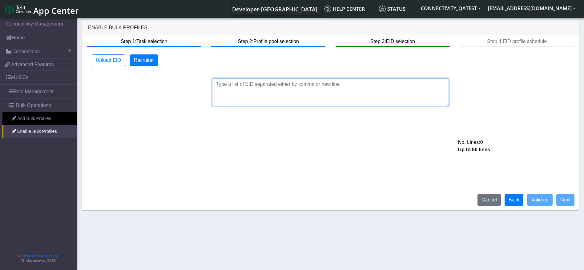
click at [251, 82] on textarea at bounding box center [330, 93] width 237 height 28
paste textarea "89033023426500000000060317712927 89033023426500000000060317712830 8903302342650…"
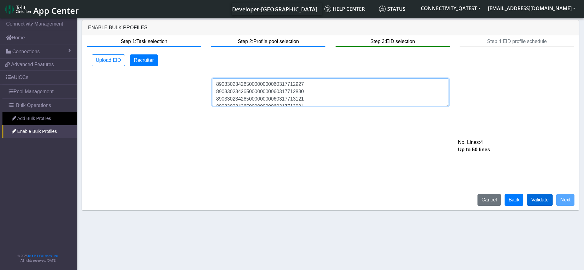
type textarea "89033023426500000000060317712927 89033023426500000000060317712830 8903302342650…"
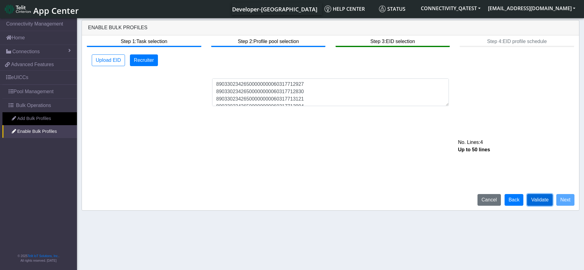
click at [544, 199] on button "Validate" at bounding box center [540, 200] width 26 height 12
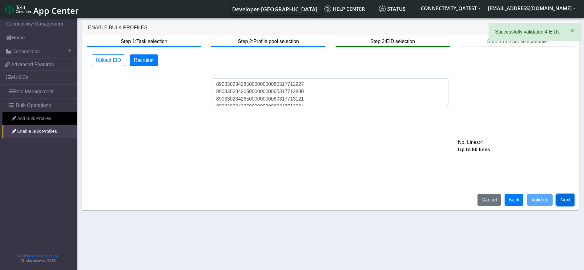
click at [569, 201] on button "Next" at bounding box center [565, 200] width 18 height 12
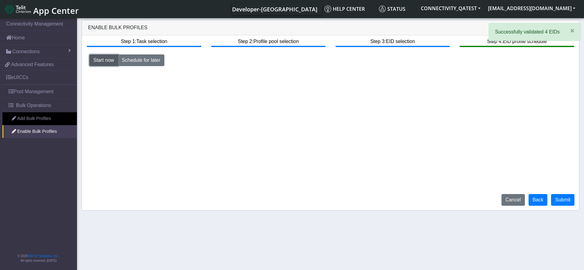
click at [108, 63] on button "Start now" at bounding box center [103, 61] width 29 height 12
click at [563, 201] on button "Submit" at bounding box center [562, 200] width 23 height 12
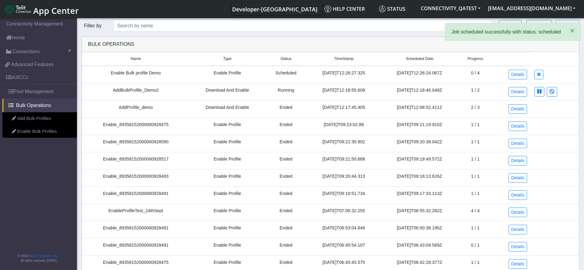
click at [145, 75] on td "Enable Bulk profile Demo" at bounding box center [136, 75] width 108 height 18
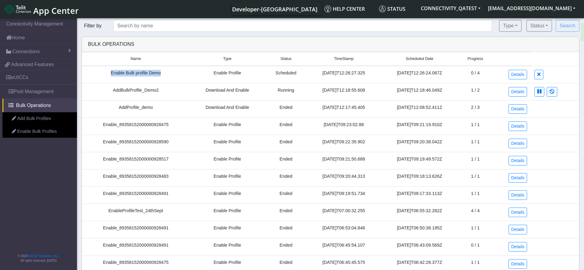
click at [145, 75] on td "Enable Bulk profile Demo" at bounding box center [136, 75] width 108 height 18
click at [516, 74] on link "Details" at bounding box center [518, 75] width 19 height 10
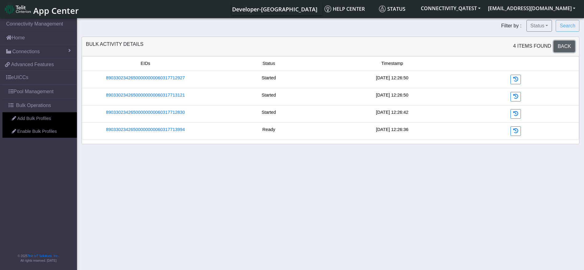
click at [569, 47] on span "Back" at bounding box center [565, 46] width 14 height 5
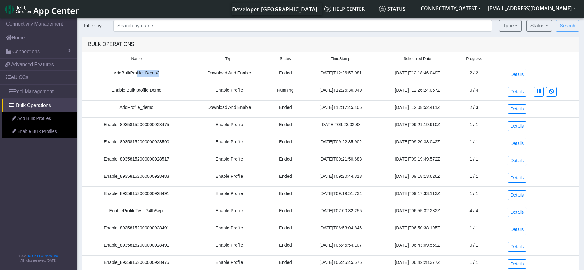
drag, startPoint x: 132, startPoint y: 72, endPoint x: 165, endPoint y: 71, distance: 32.6
click at [165, 71] on td "AddBulkProfile_Demo2" at bounding box center [136, 75] width 109 height 18
click at [519, 74] on link "Details" at bounding box center [517, 75] width 19 height 10
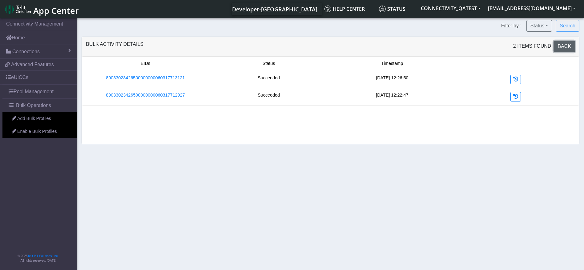
click at [568, 47] on span "Back" at bounding box center [565, 46] width 14 height 5
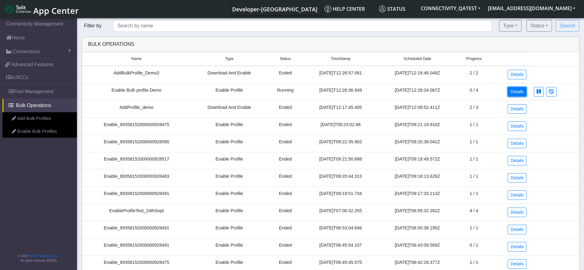
click at [525, 93] on link "Details" at bounding box center [517, 92] width 19 height 10
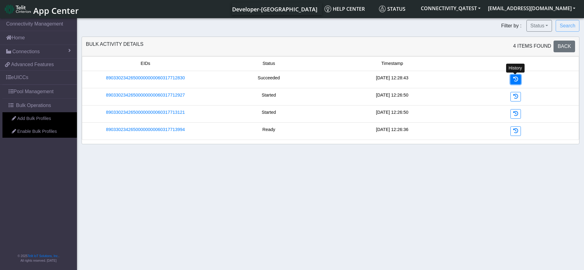
click at [513, 78] on link at bounding box center [516, 80] width 10 height 10
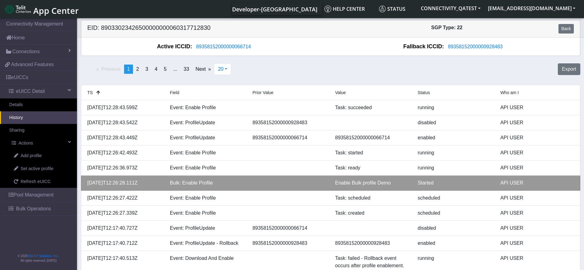
click at [362, 183] on div "Enable Bulk profile Demo" at bounding box center [371, 183] width 83 height 7
click at [396, 181] on div "Enable Bulk profile Demo" at bounding box center [371, 183] width 83 height 7
drag, startPoint x: 395, startPoint y: 181, endPoint x: 323, endPoint y: 184, distance: 72.1
click at [323, 184] on div "2025-09-24T12:26:28.111Z Bulk: Enable Profile Enable Bulk profile Demo Started …" at bounding box center [331, 183] width 496 height 7
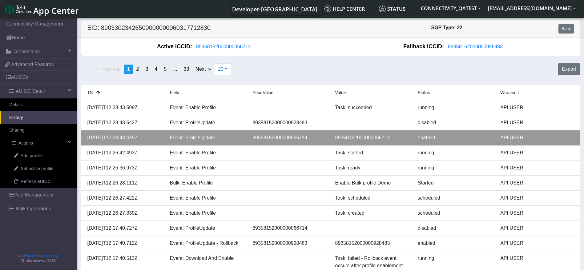
click at [377, 138] on div "89358152000000066714" at bounding box center [371, 137] width 83 height 7
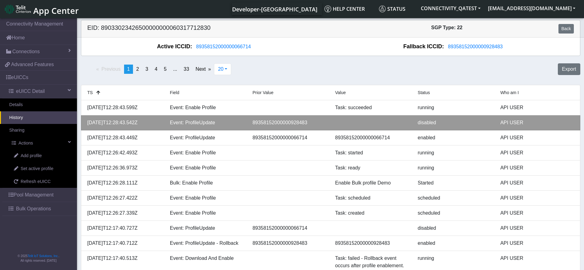
click at [291, 123] on div "89358152000000928483" at bounding box center [289, 122] width 83 height 7
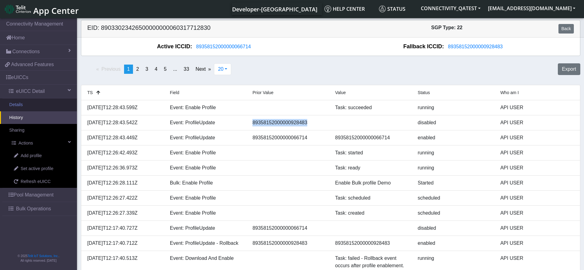
click at [47, 103] on link "Details" at bounding box center [38, 105] width 77 height 13
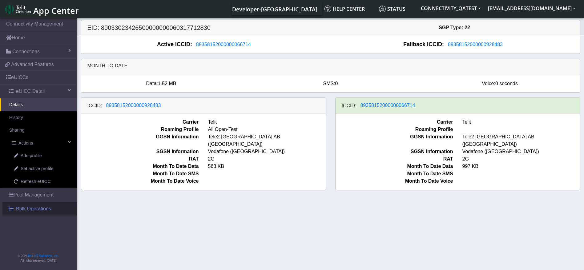
click at [31, 210] on span "Bulk Operations" at bounding box center [33, 208] width 35 height 7
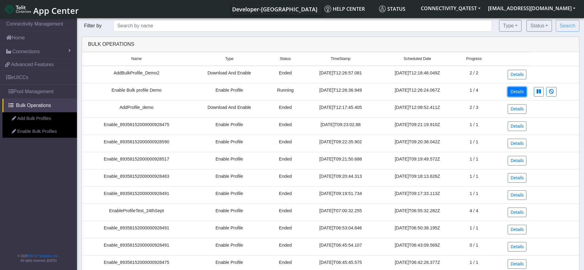
click at [514, 92] on link "Details" at bounding box center [517, 92] width 19 height 10
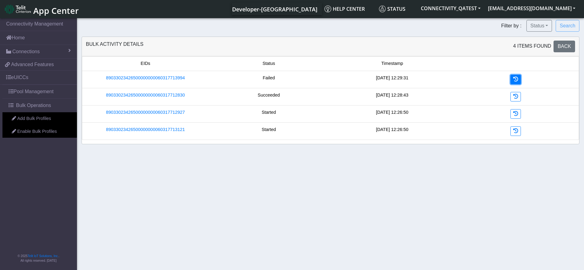
click at [516, 79] on icon at bounding box center [515, 79] width 5 height 5
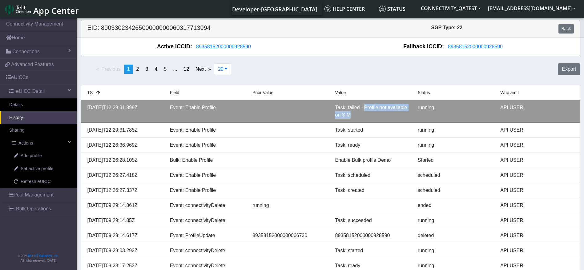
drag, startPoint x: 362, startPoint y: 117, endPoint x: 364, endPoint y: 109, distance: 7.9
click at [364, 109] on div "Task: failed - Profile not available on SIM" at bounding box center [371, 111] width 83 height 15
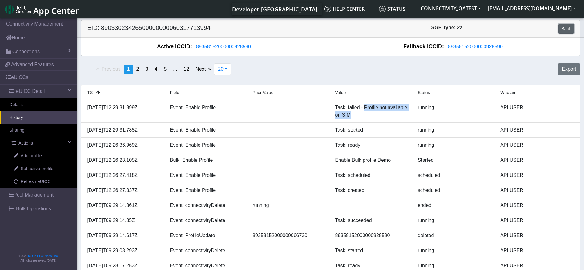
click at [569, 29] on link "Back" at bounding box center [566, 29] width 15 height 10
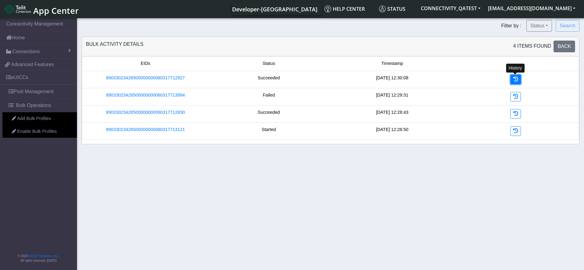
click at [516, 82] on icon at bounding box center [515, 79] width 5 height 5
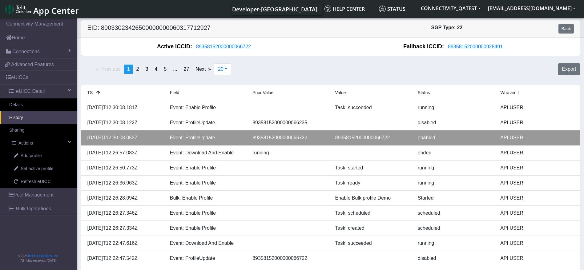
click at [381, 136] on div "89358152000000066722" at bounding box center [371, 137] width 83 height 7
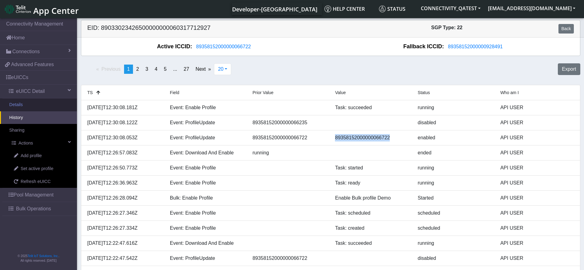
click at [34, 104] on link "Details" at bounding box center [38, 105] width 77 height 13
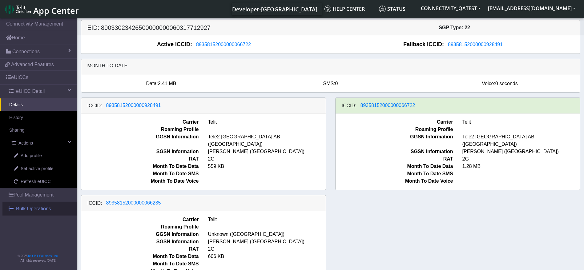
click at [33, 206] on span "Bulk Operations" at bounding box center [33, 208] width 35 height 7
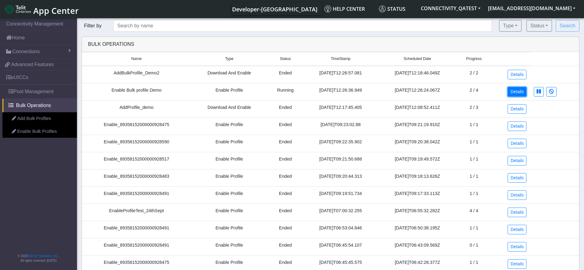
click at [516, 91] on link "Details" at bounding box center [517, 92] width 19 height 10
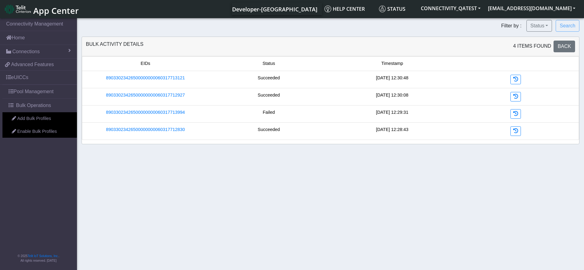
drag, startPoint x: 414, startPoint y: 113, endPoint x: 362, endPoint y: 113, distance: 51.7
click at [362, 113] on div "[DATE] 12:29:31" at bounding box center [392, 114] width 123 height 10
drag, startPoint x: 413, startPoint y: 131, endPoint x: 377, endPoint y: 131, distance: 36.3
click at [377, 131] on div "[DATE] 12:28:43" at bounding box center [392, 132] width 123 height 10
click at [372, 130] on div "[DATE] 12:28:43" at bounding box center [392, 132] width 123 height 10
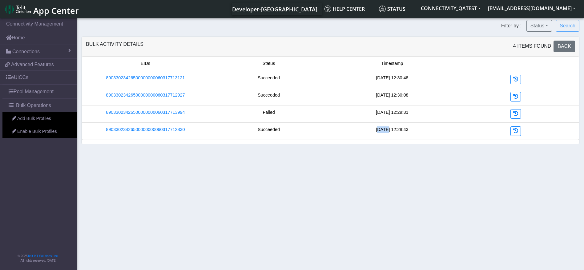
click at [372, 130] on div "[DATE] 12:28:43" at bounding box center [392, 132] width 123 height 10
click at [327, 137] on li "89033023426500000000060317712830 Succeeded [DATE] 12:28:43" at bounding box center [330, 131] width 497 height 17
click at [116, 46] on div "Bulk Activity Details" at bounding box center [115, 47] width 58 height 12
